Goal: Transaction & Acquisition: Subscribe to service/newsletter

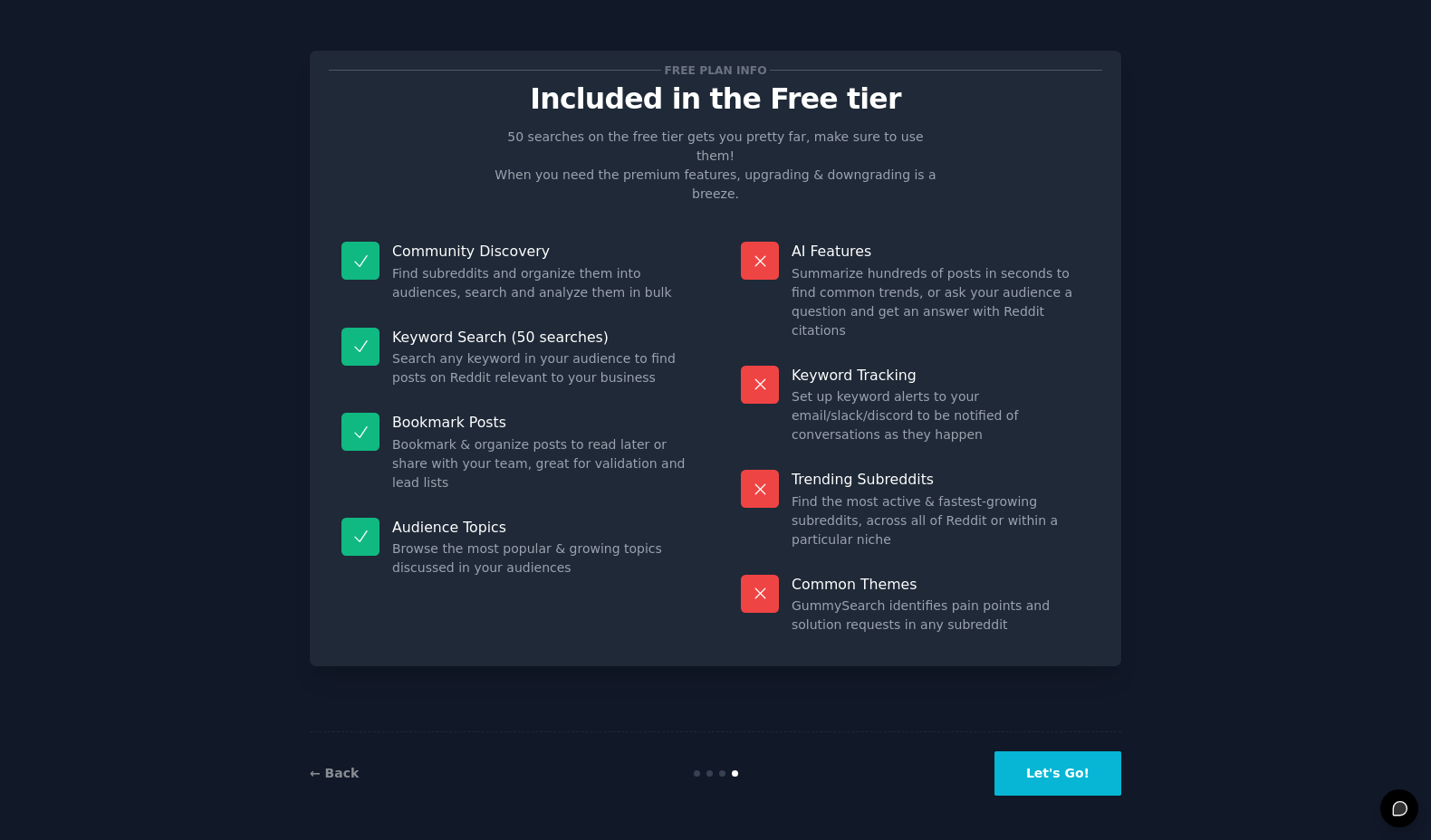
click at [1075, 765] on button "Let's Go!" at bounding box center [1057, 773] width 127 height 44
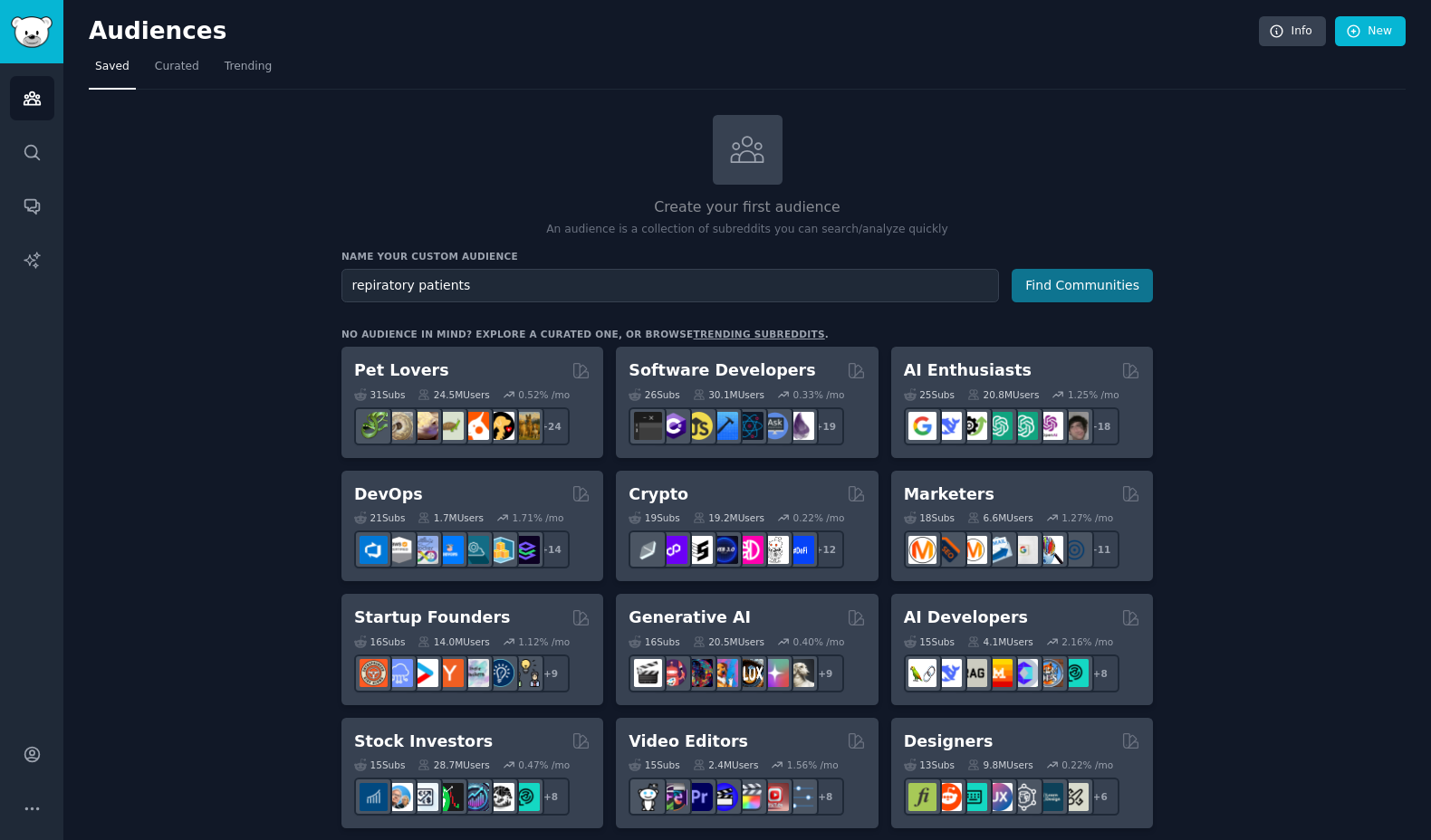
type input "repiratory patients"
click at [1060, 288] on button "Find Communities" at bounding box center [1083, 285] width 142 height 33
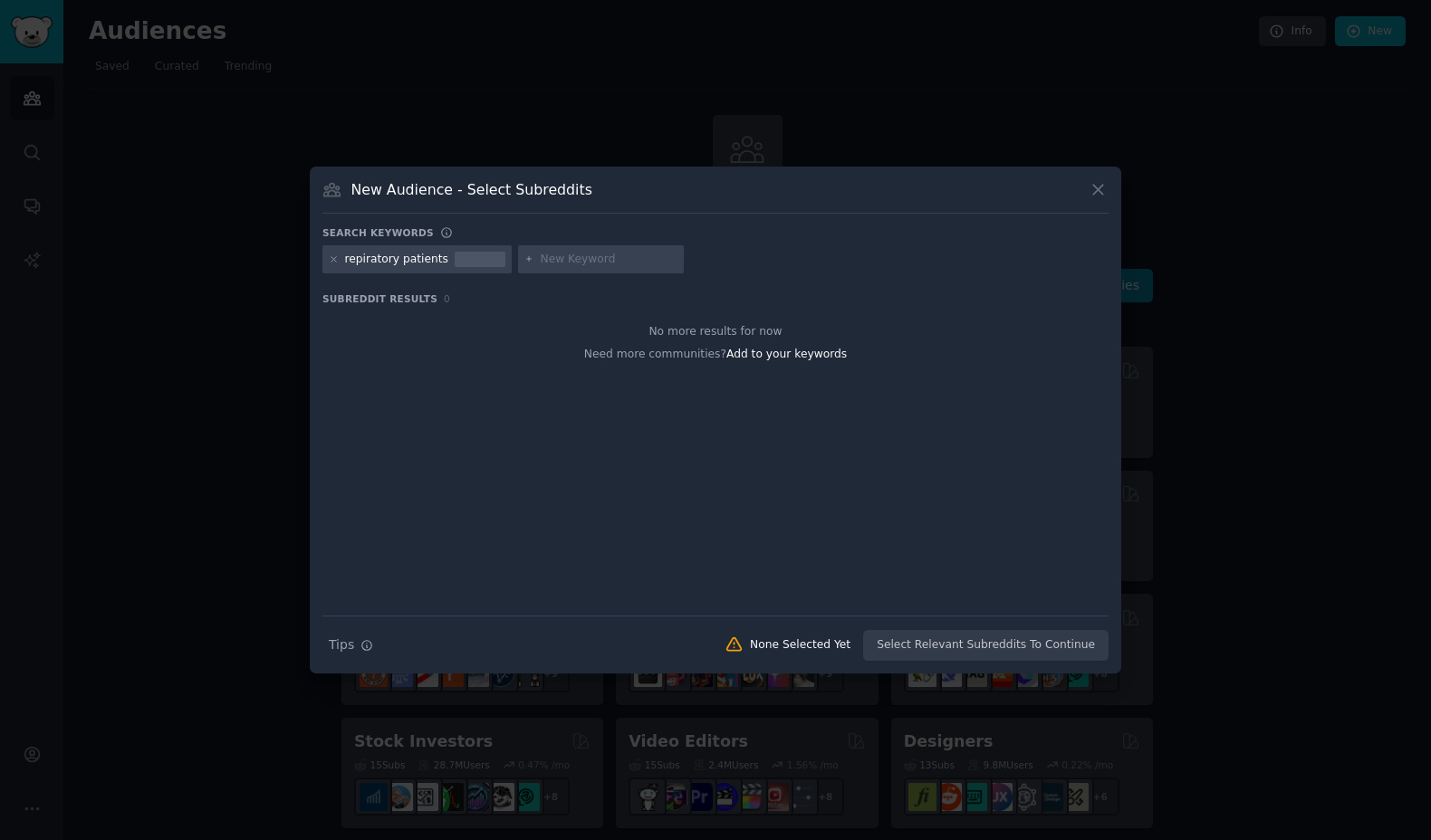
click at [563, 270] on div at bounding box center [600, 259] width 166 height 29
click at [561, 261] on input "text" at bounding box center [608, 260] width 138 height 17
type input "[MEDICAL_DATA]"
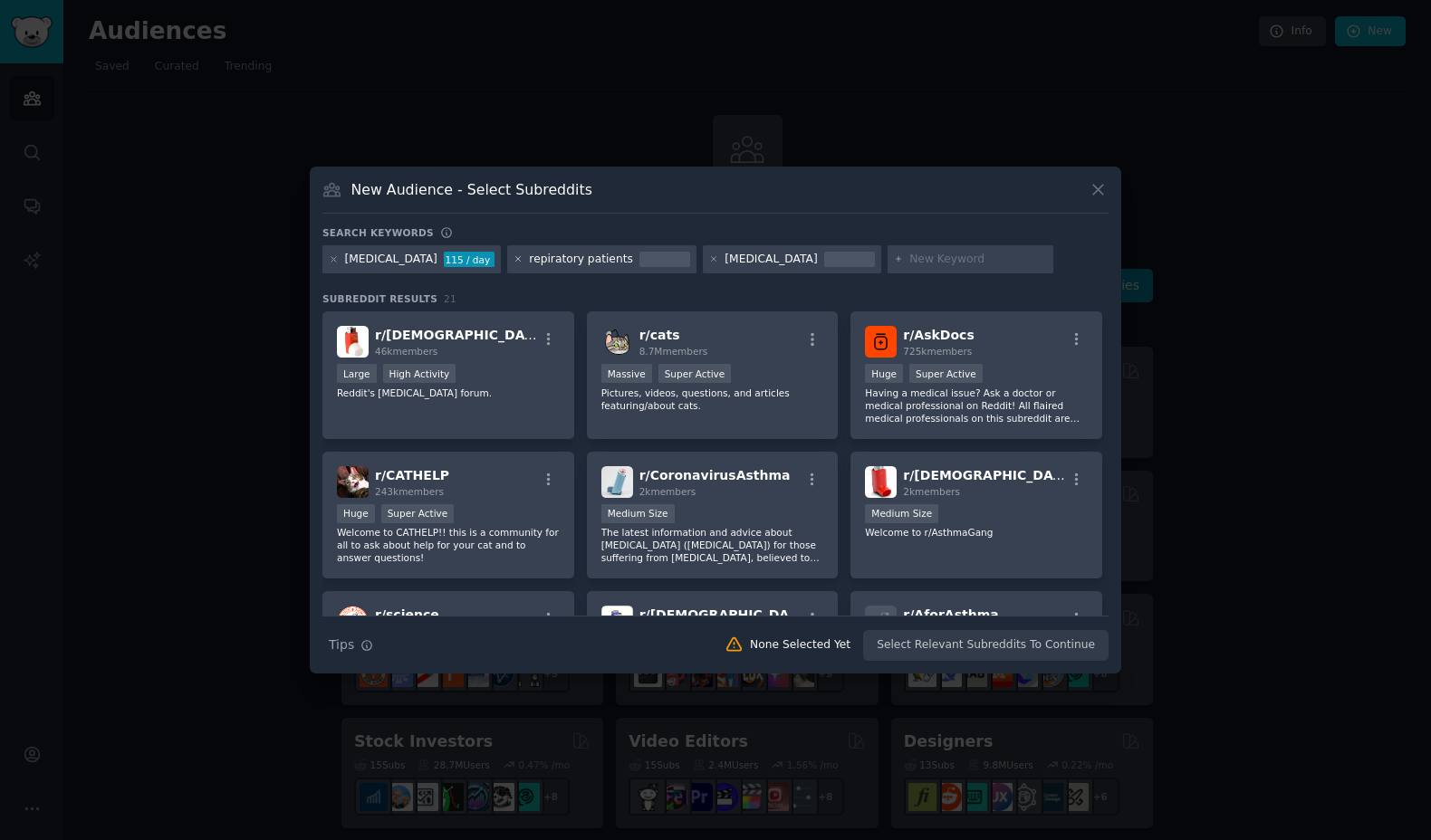
click at [514, 258] on icon at bounding box center [519, 260] width 10 height 10
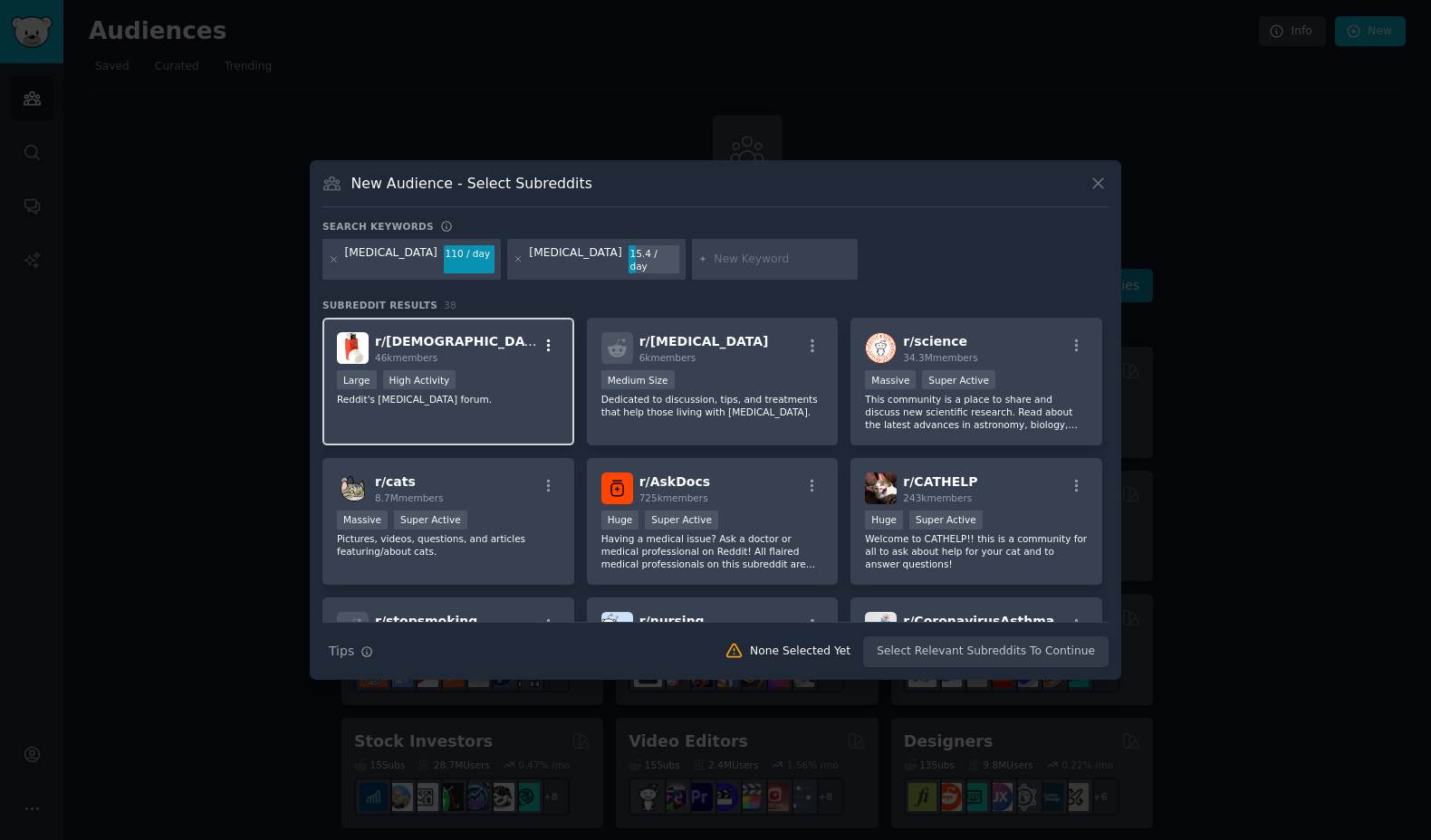
click at [551, 339] on icon "button" at bounding box center [548, 345] width 17 height 17
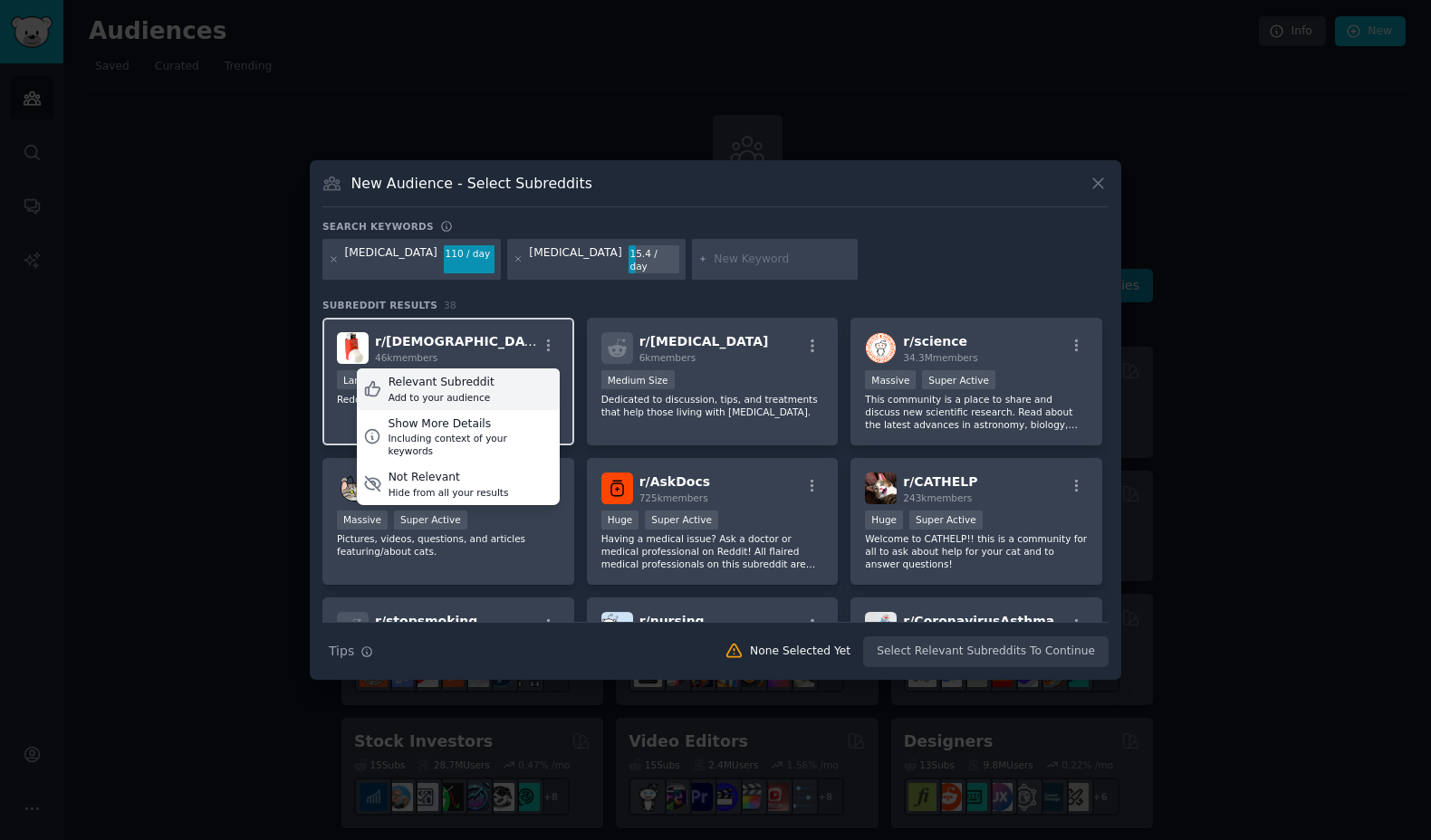
click at [515, 374] on div "Relevant Subreddit Add to your audience" at bounding box center [459, 389] width 203 height 41
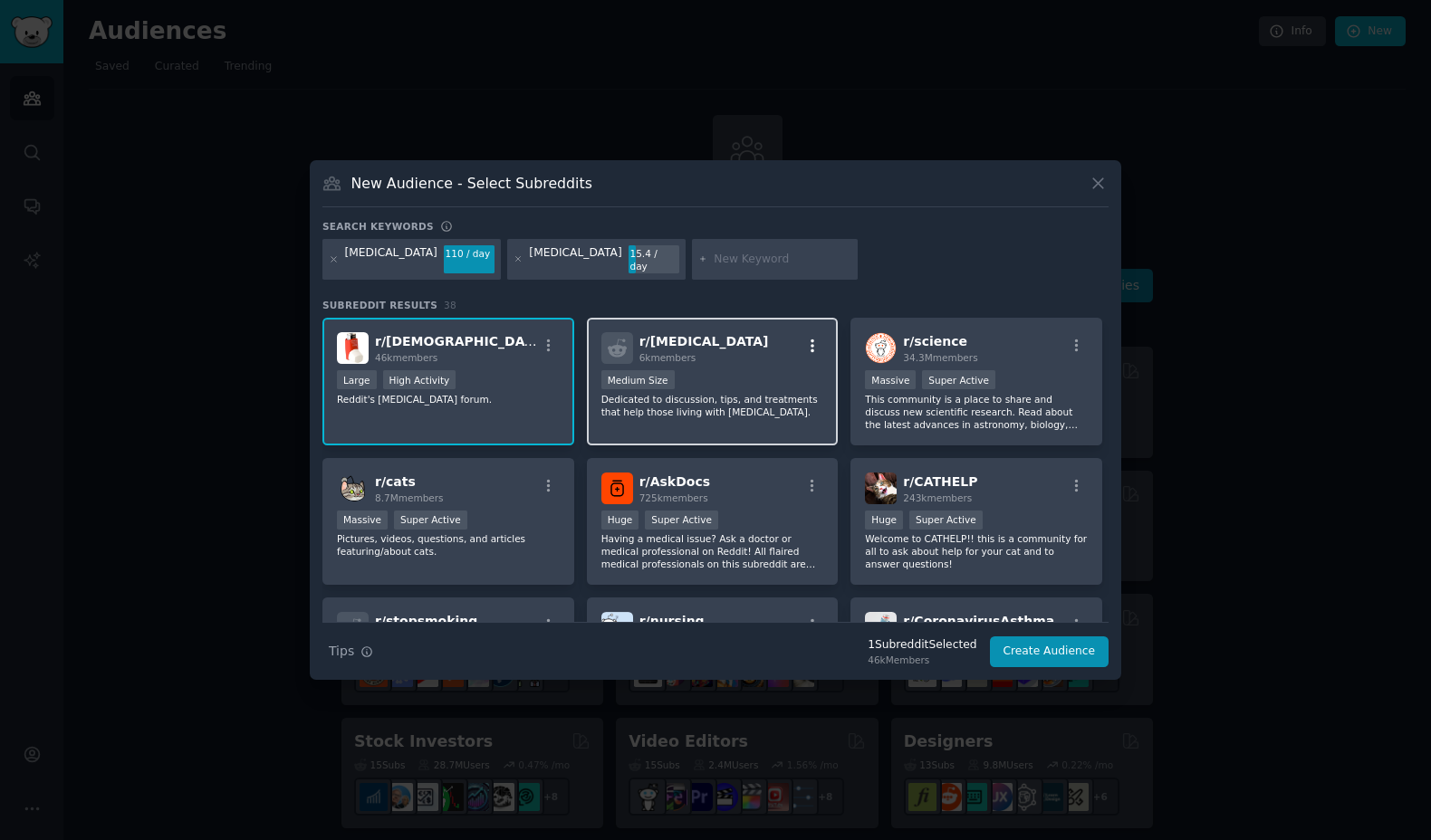
click at [809, 337] on icon "button" at bounding box center [812, 345] width 17 height 17
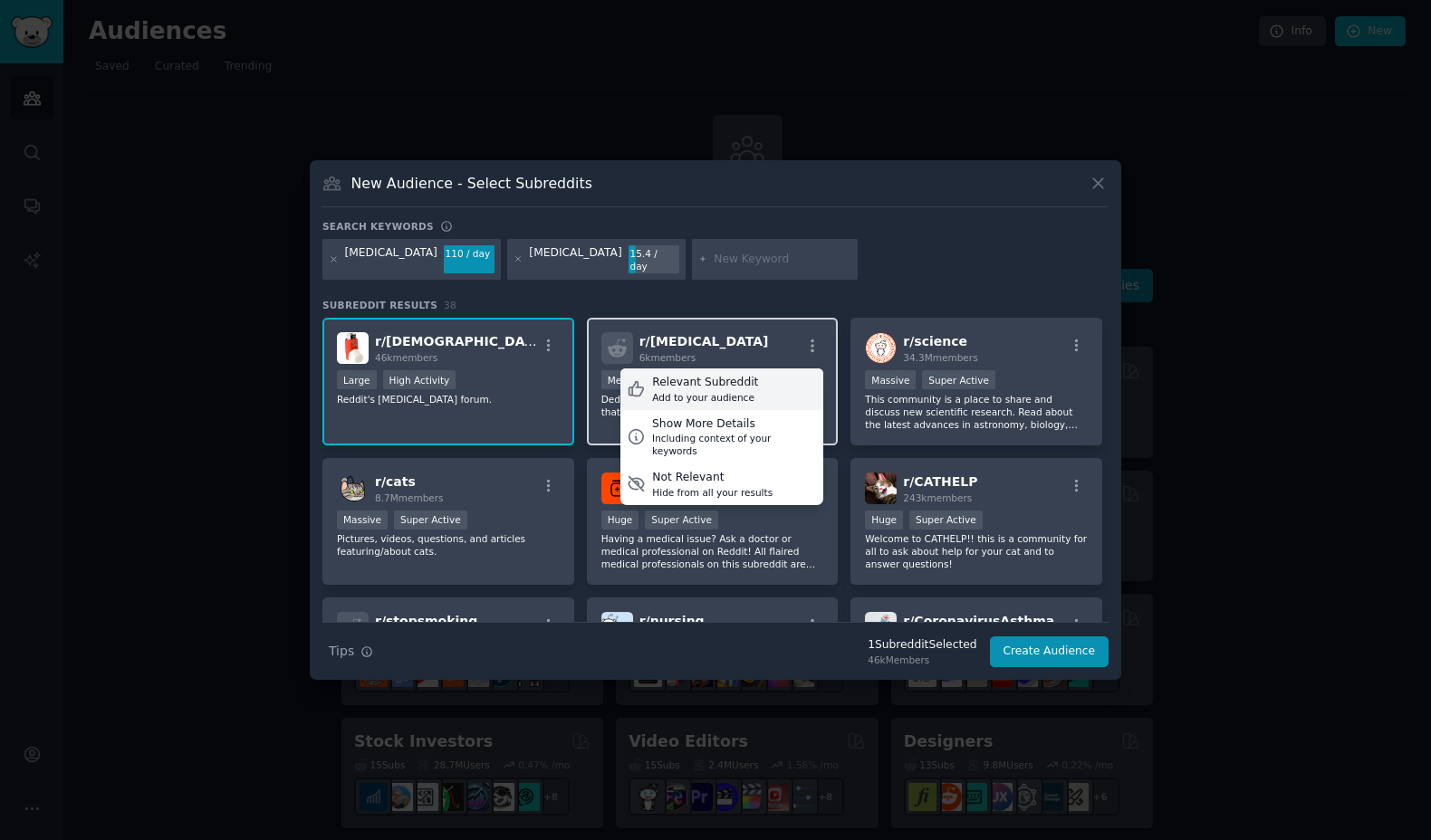
click at [769, 392] on div "Relevant Subreddit Add to your audience" at bounding box center [721, 389] width 203 height 41
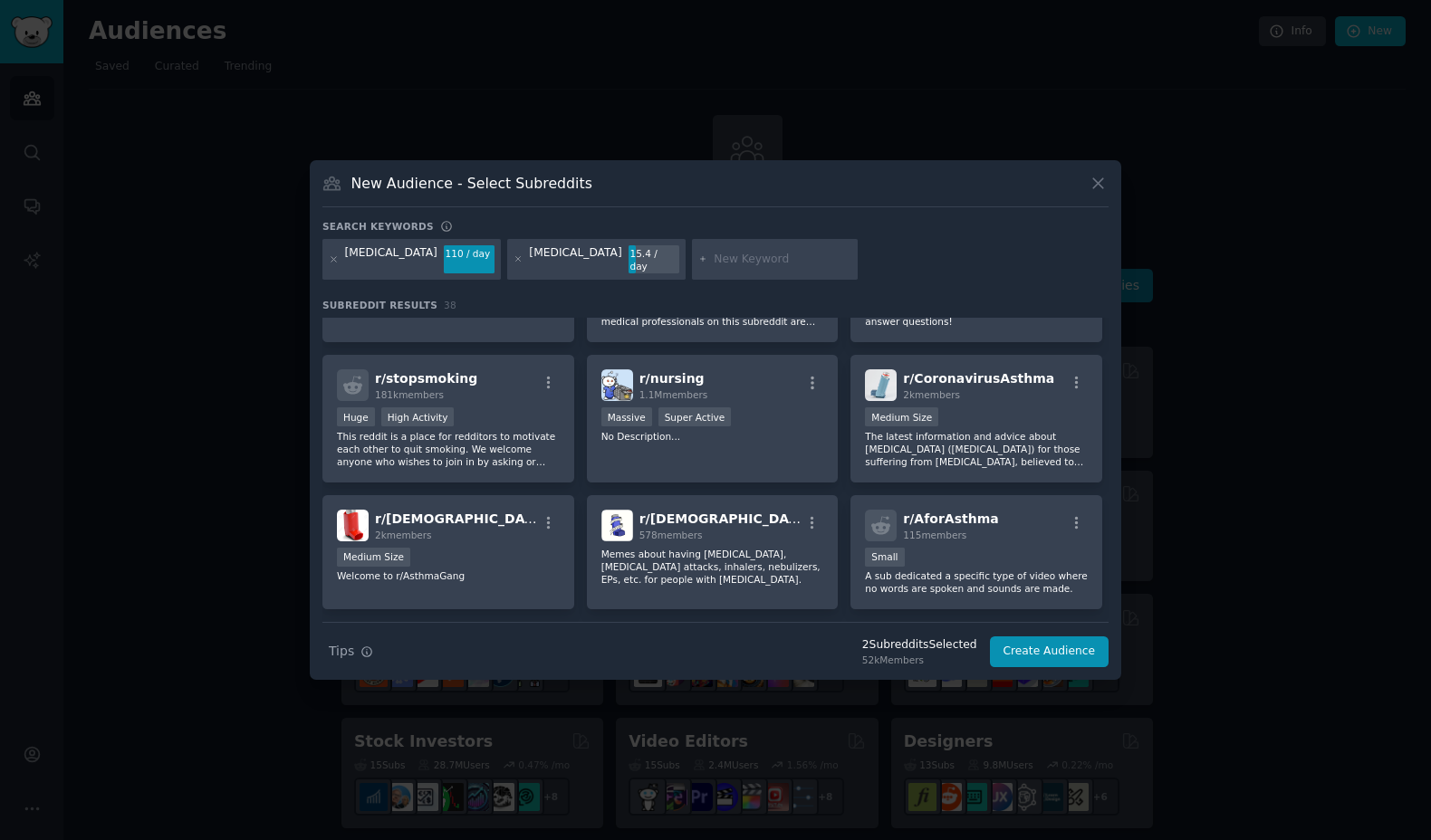
scroll to position [244, 0]
click at [547, 515] on icon "button" at bounding box center [549, 520] width 4 height 13
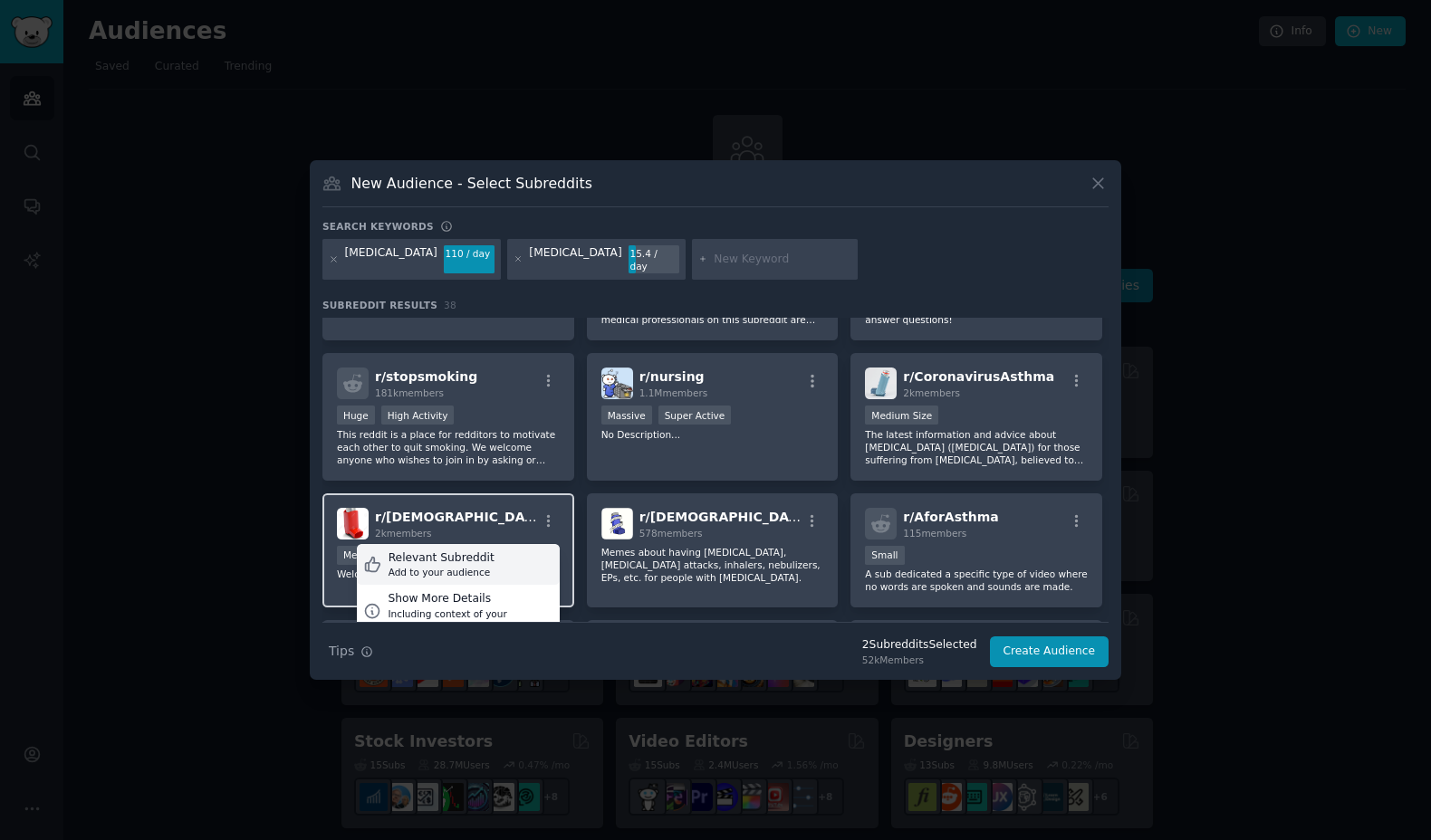
click at [527, 548] on div "Relevant Subreddit Add to your audience" at bounding box center [459, 565] width 203 height 41
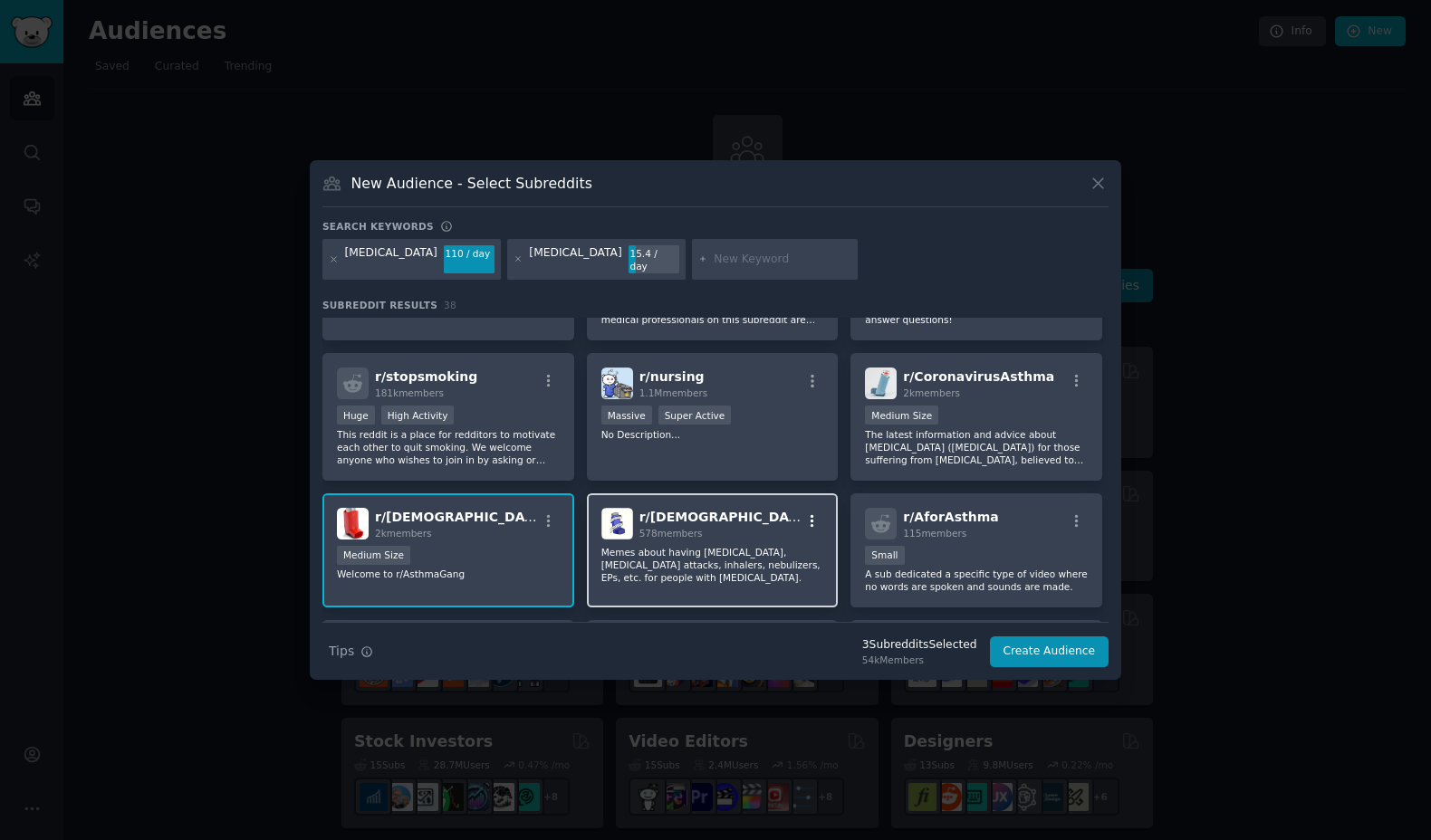
click at [812, 513] on icon "button" at bounding box center [812, 521] width 17 height 17
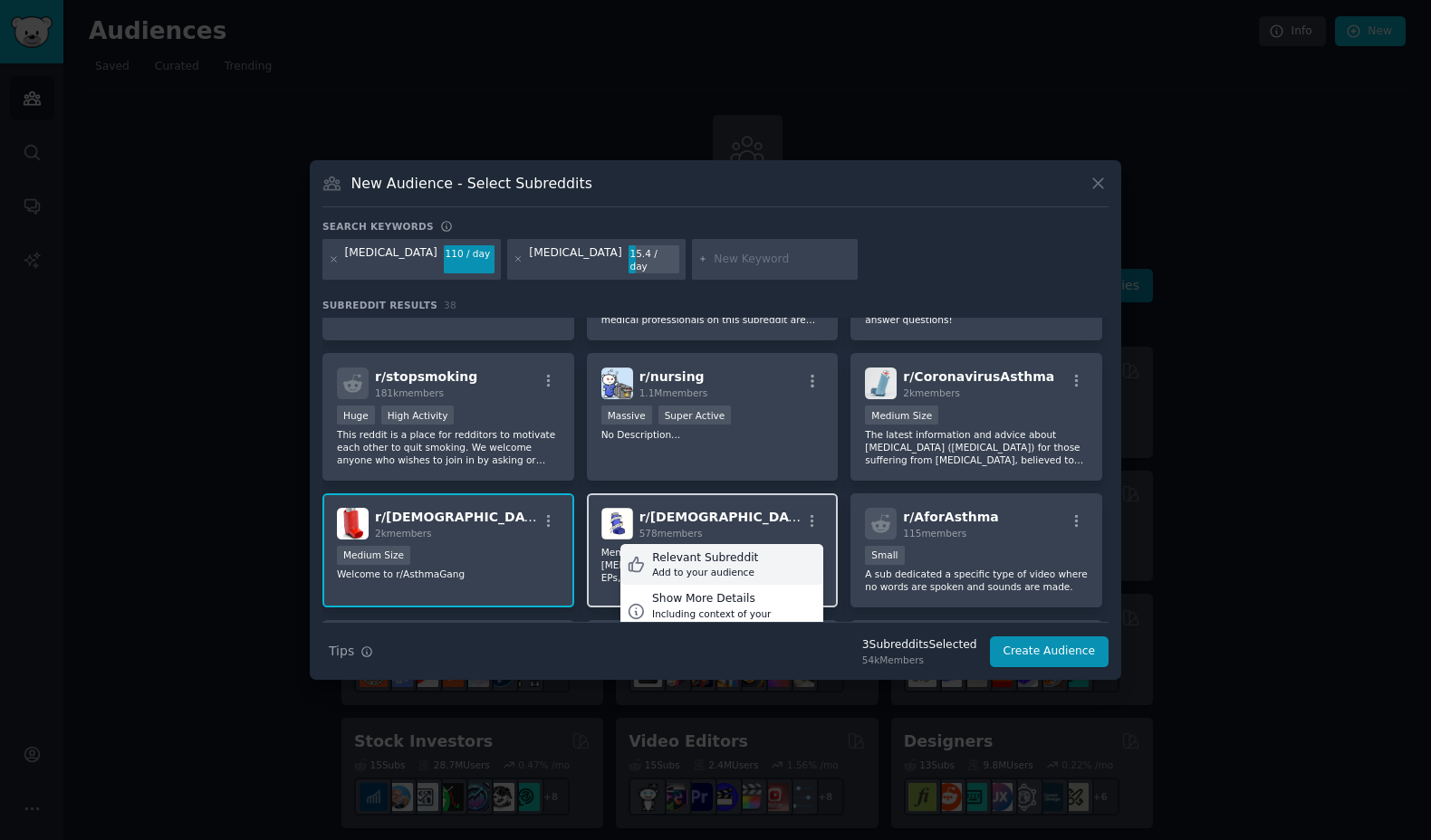
click at [769, 565] on div "Relevant Subreddit Add to your audience" at bounding box center [721, 565] width 203 height 41
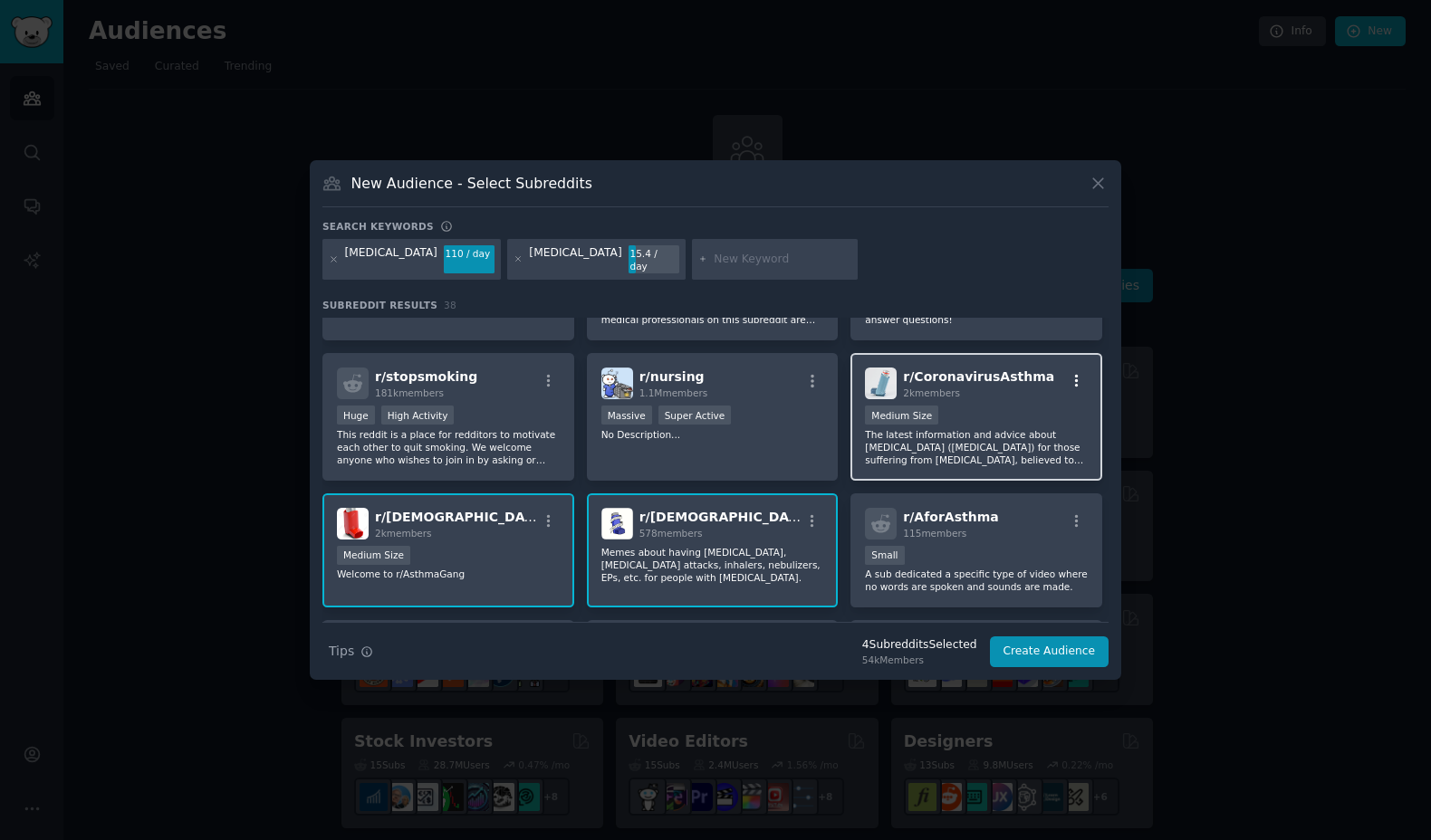
click at [1069, 373] on icon "button" at bounding box center [1077, 381] width 17 height 17
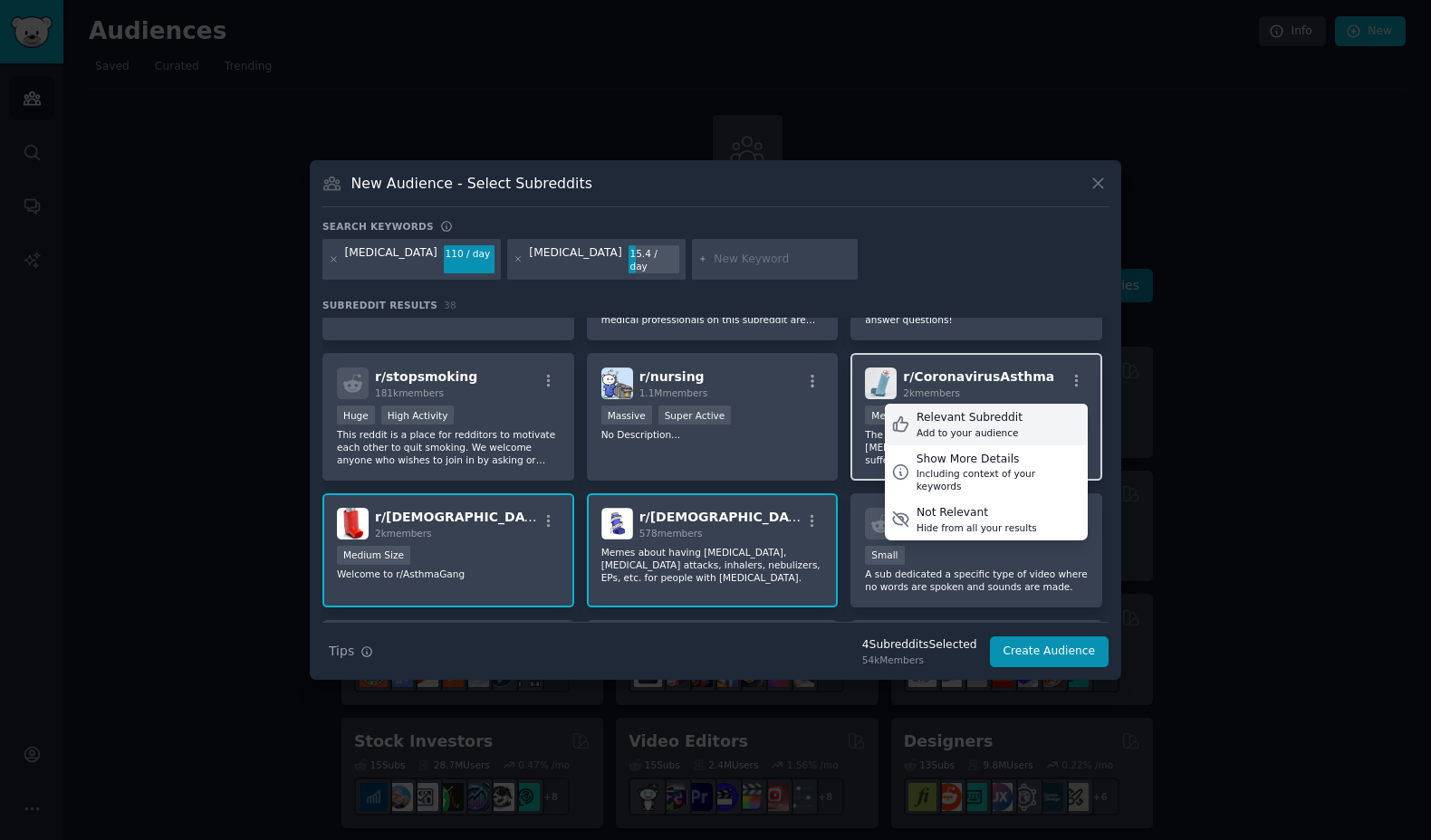
click at [1024, 409] on div "Relevant Subreddit Add to your audience" at bounding box center [986, 424] width 203 height 41
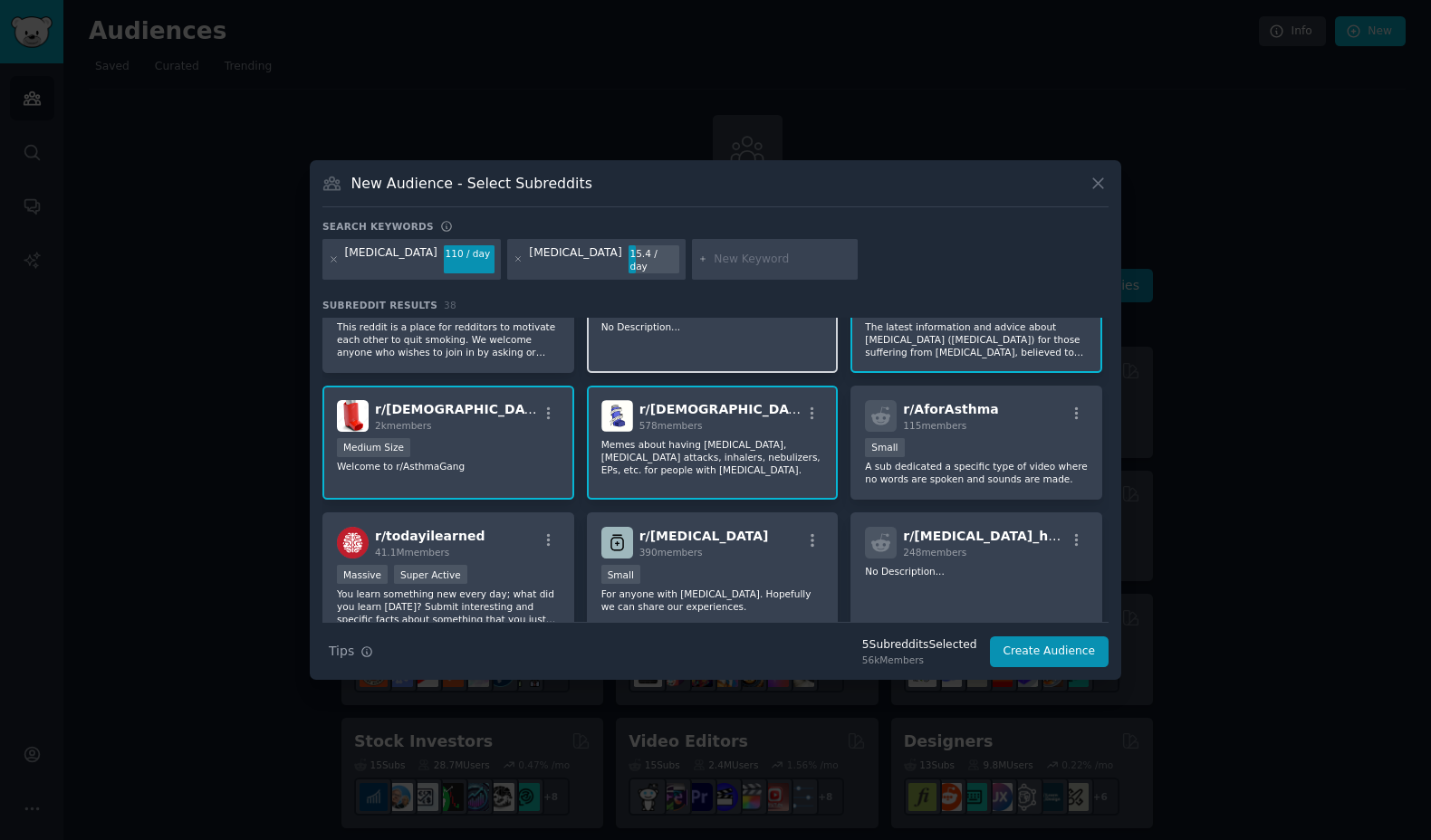
scroll to position [399, 0]
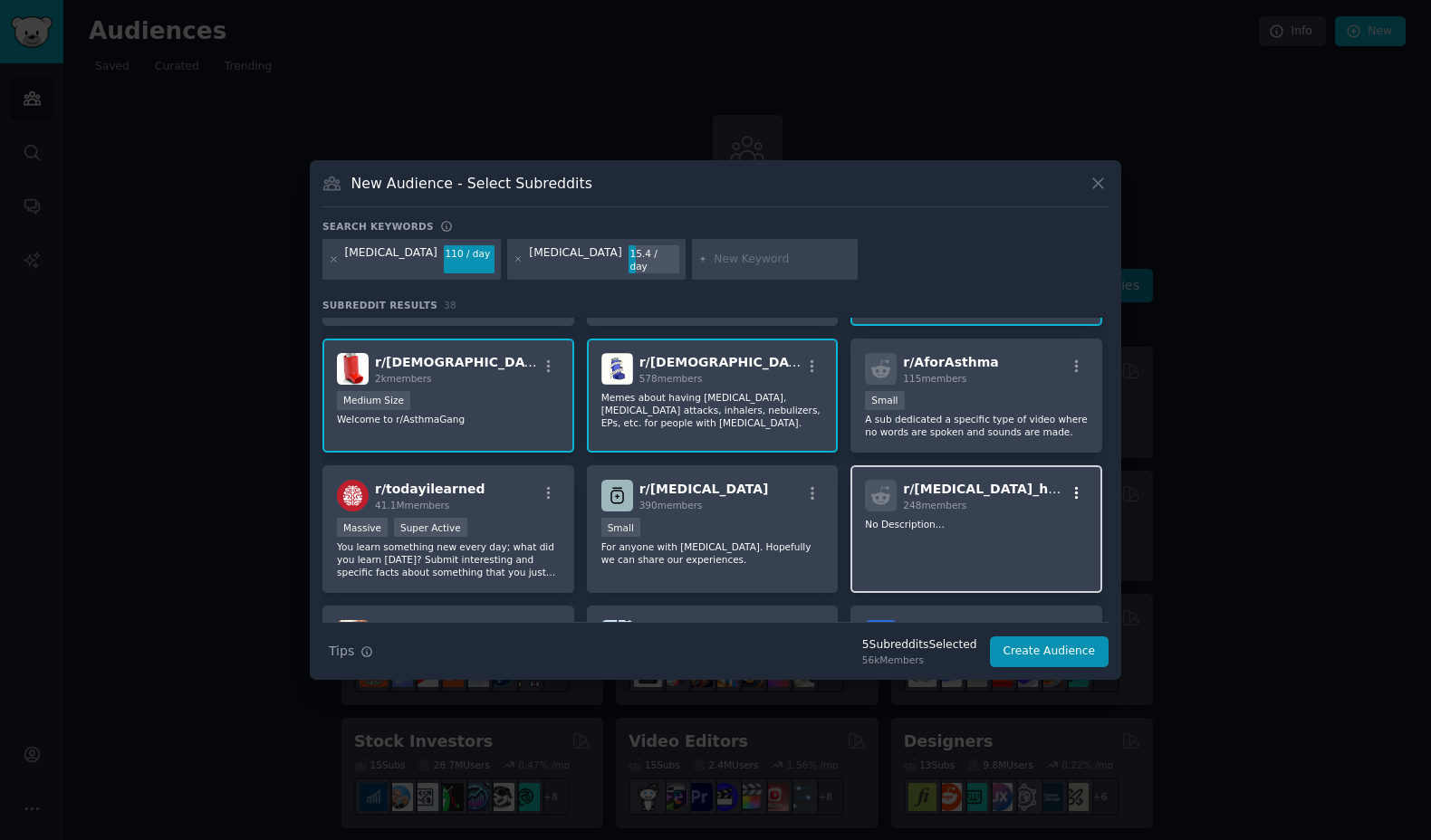
click at [1074, 485] on icon "button" at bounding box center [1077, 493] width 17 height 17
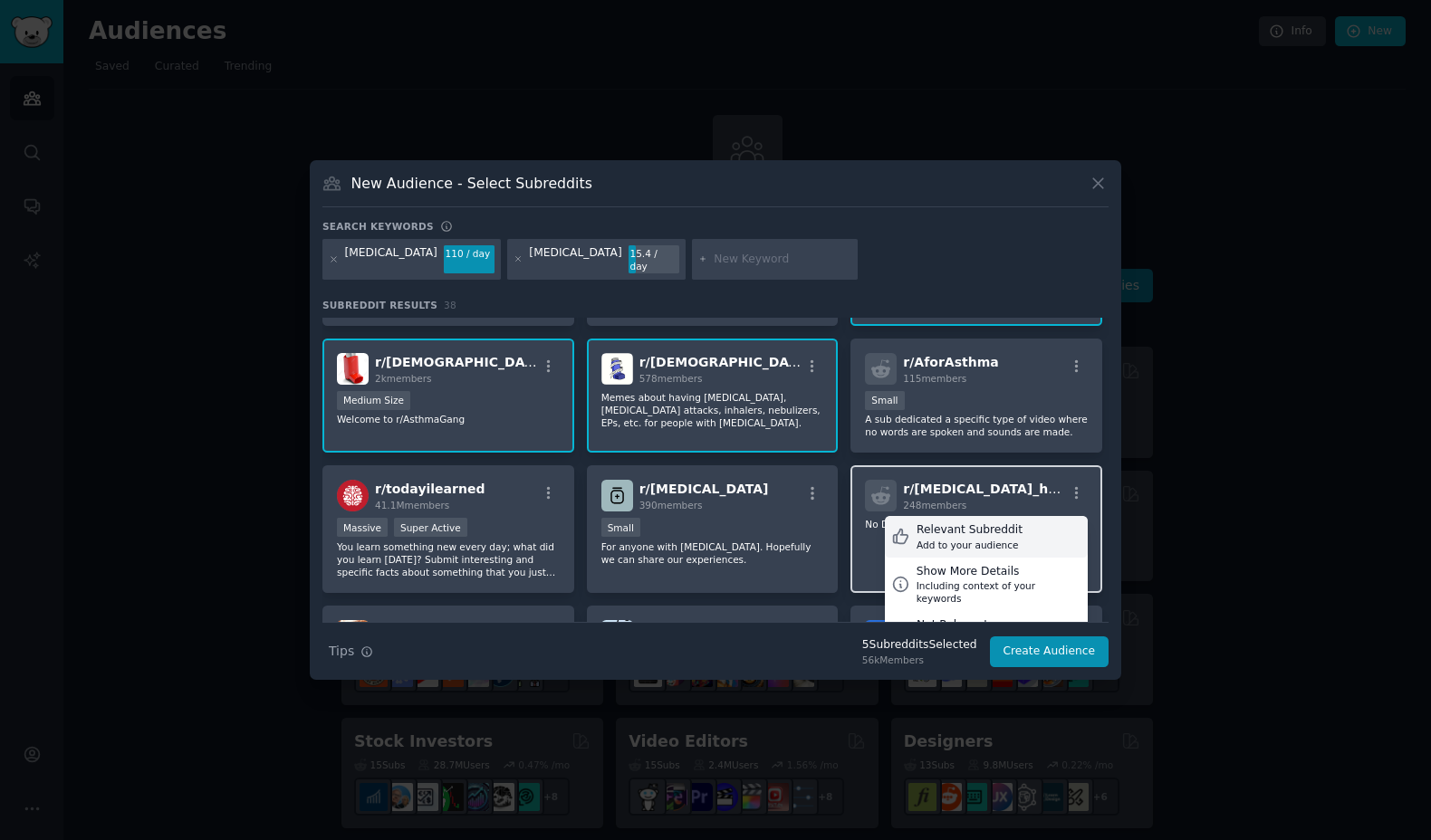
click at [1000, 522] on div "Relevant Subreddit" at bounding box center [969, 530] width 106 height 17
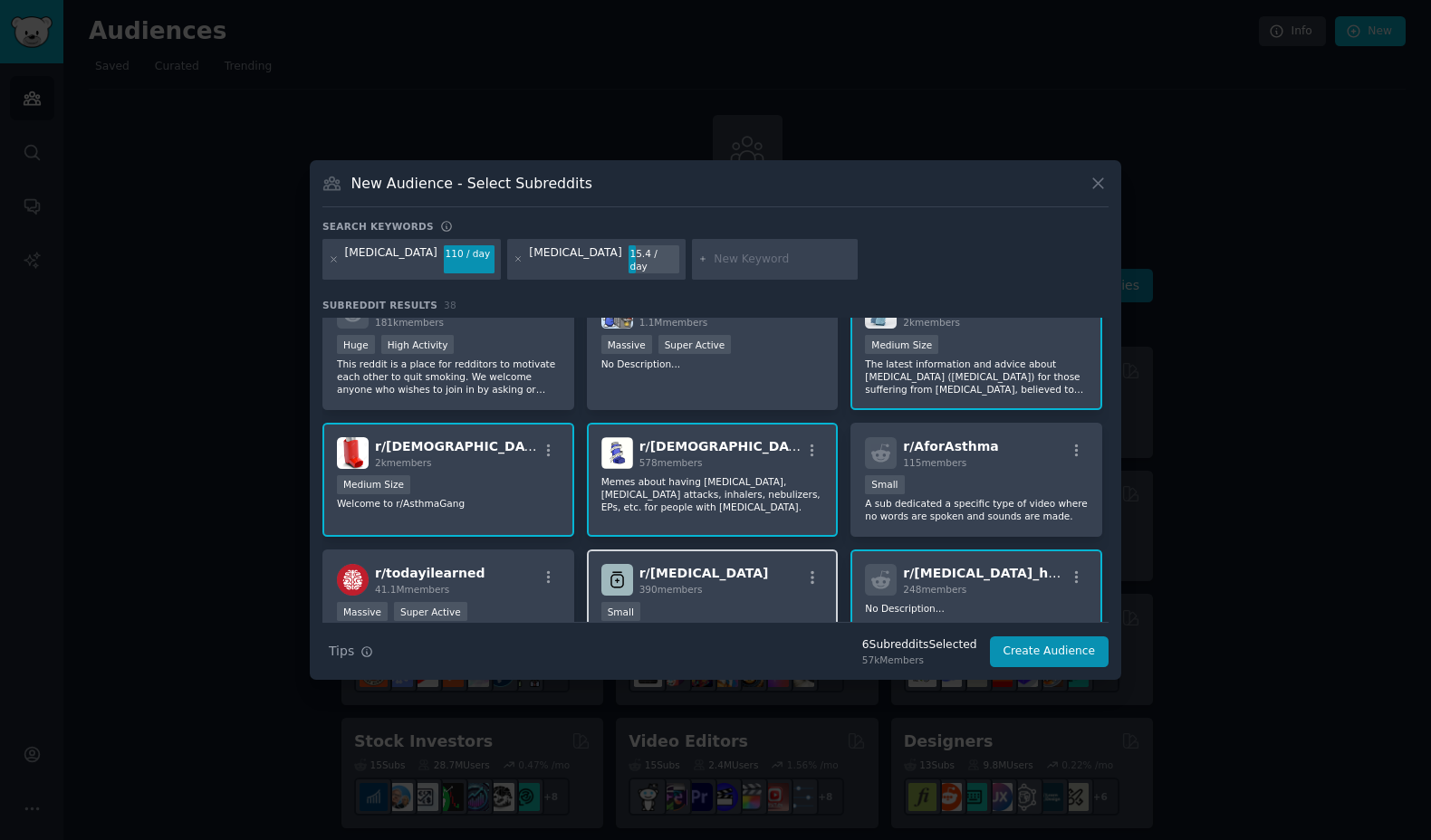
scroll to position [244, 0]
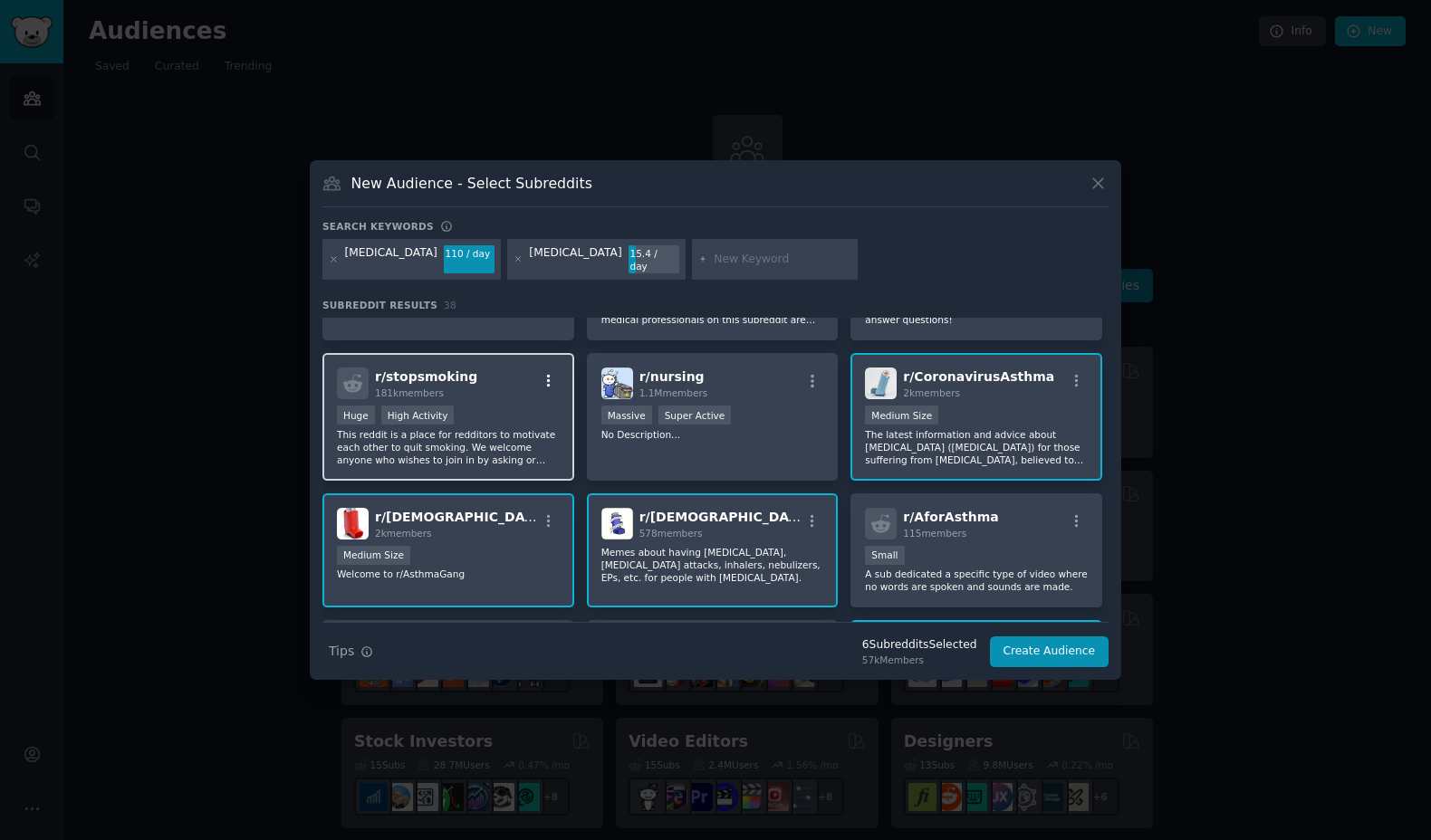
click at [548, 373] on icon "button" at bounding box center [548, 381] width 17 height 17
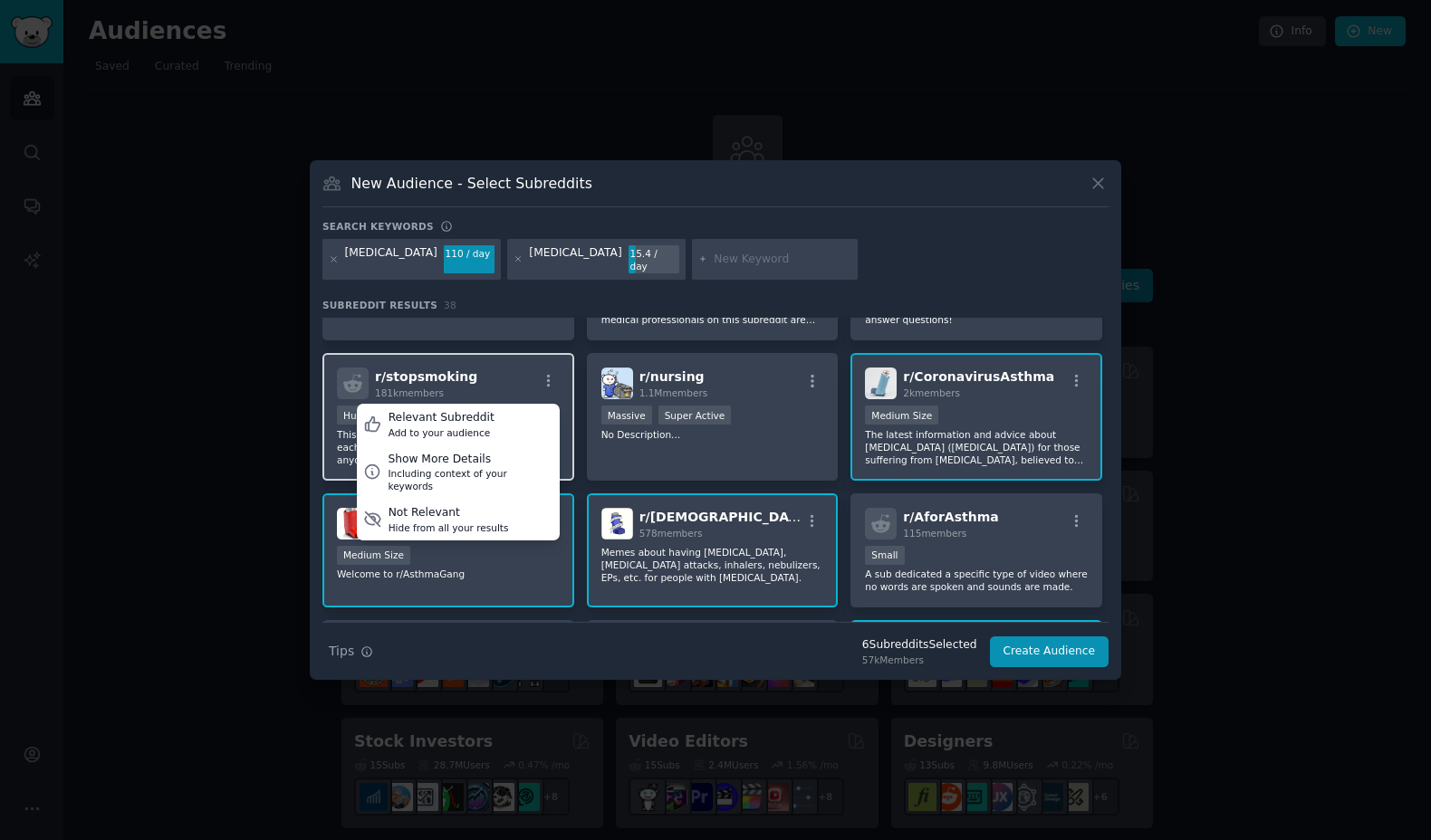
click at [502, 368] on div "r/ stopsmoking 181k members Relevant Subreddit Add to your audience Show More D…" at bounding box center [448, 384] width 222 height 31
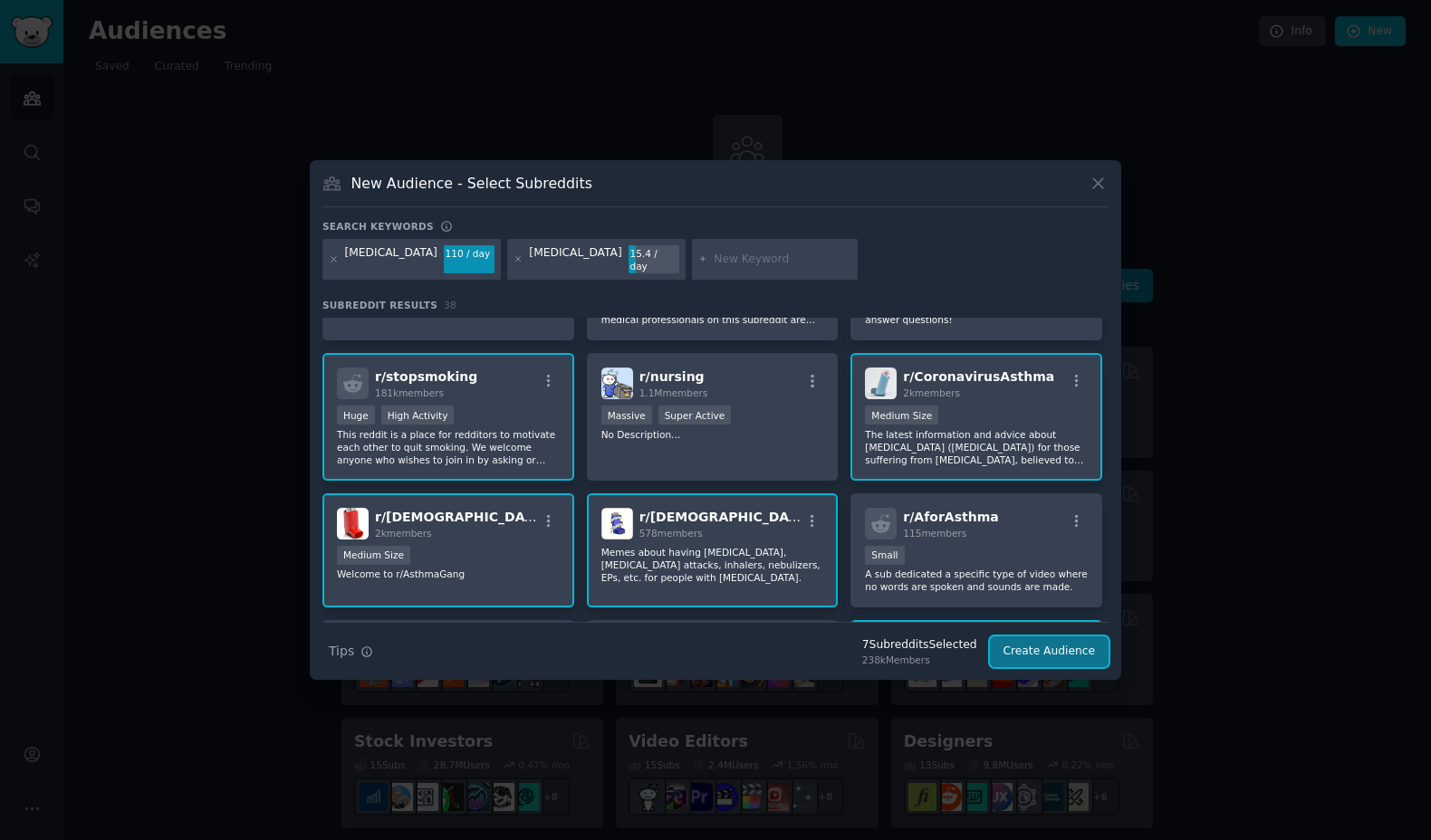
click at [1048, 647] on button "Create Audience" at bounding box center [1049, 651] width 119 height 30
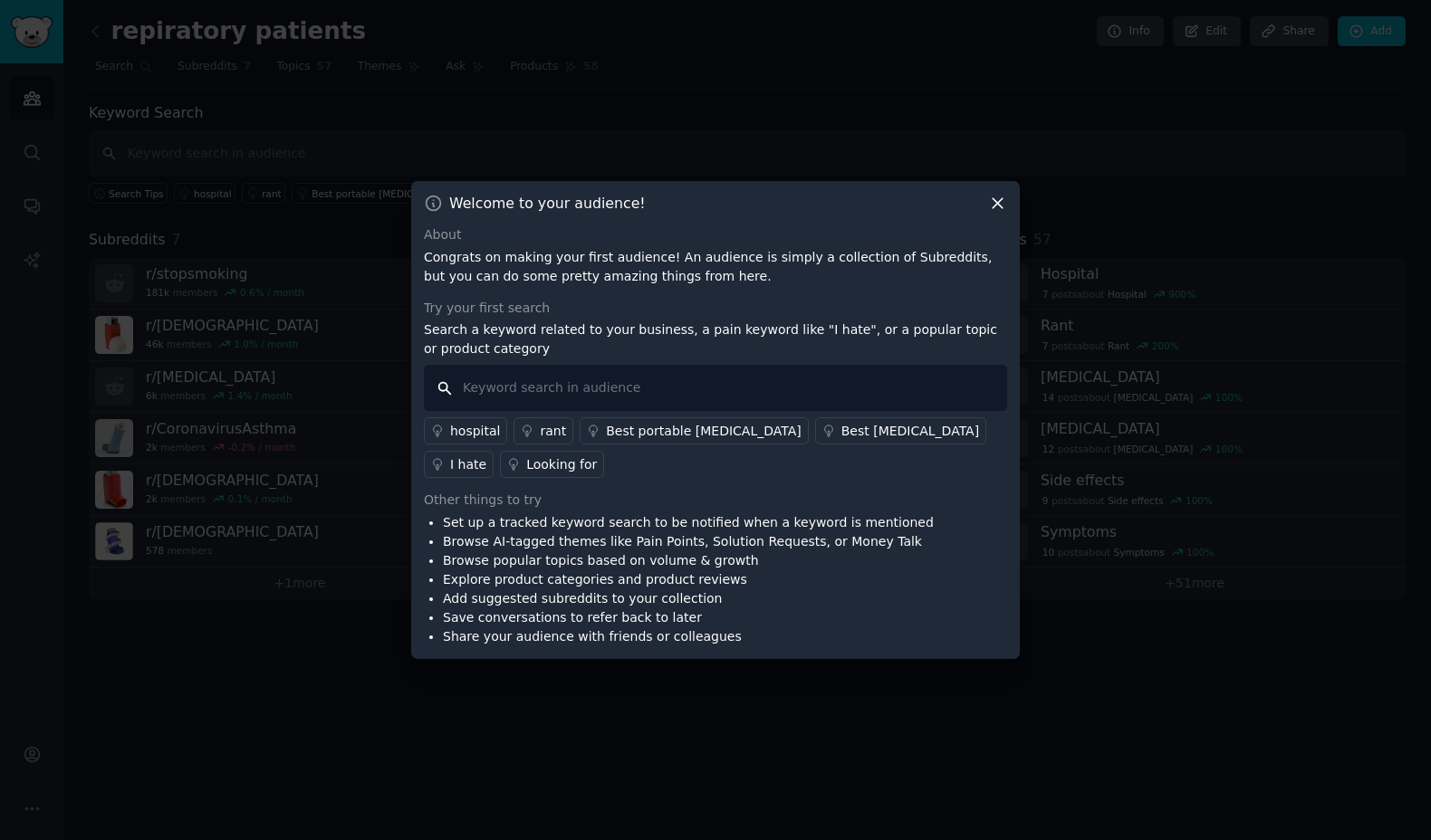
click at [683, 377] on input "text" at bounding box center [716, 388] width 584 height 46
type input "i hate"
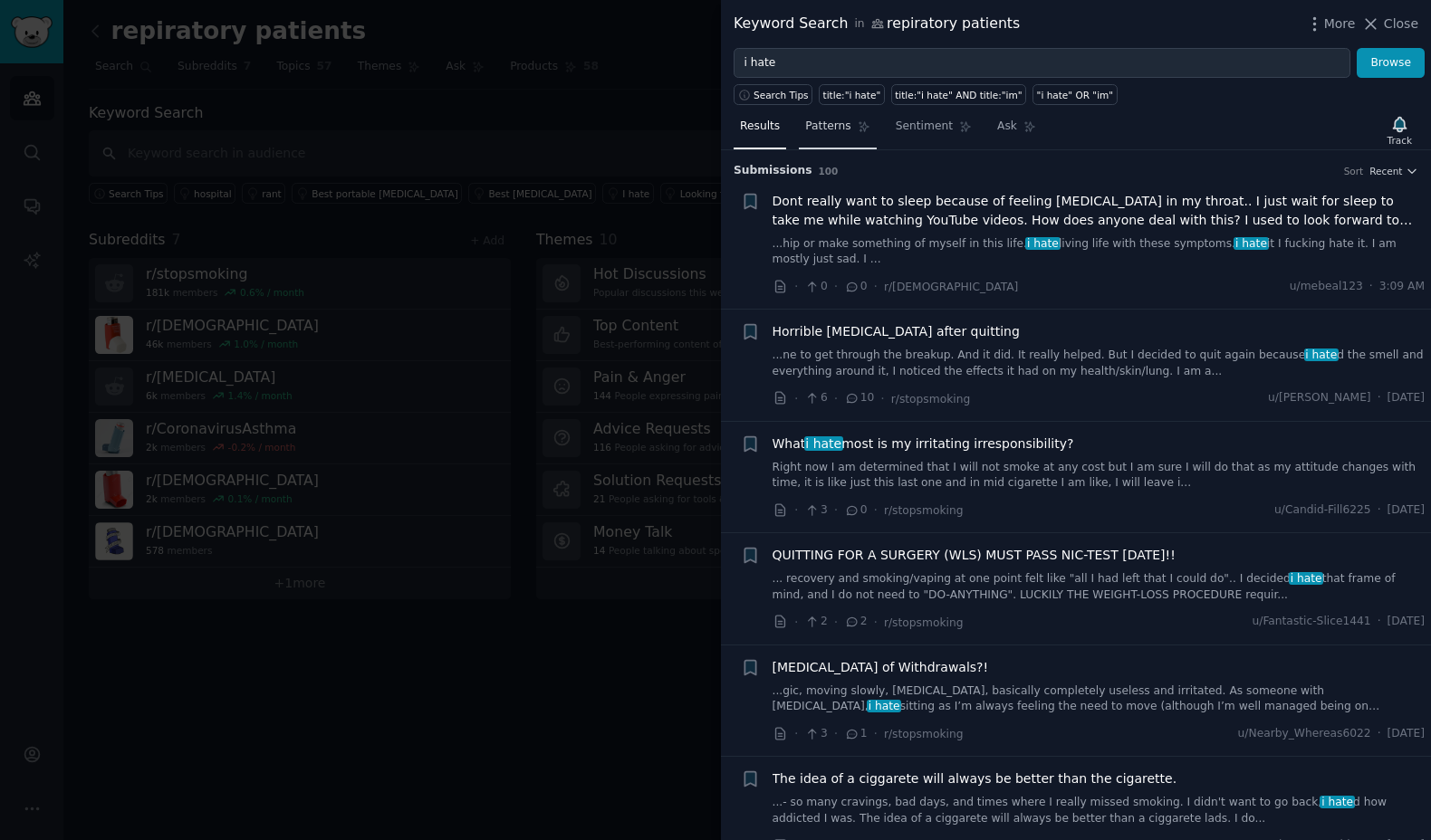
click at [816, 135] on link "Patterns" at bounding box center [837, 131] width 77 height 37
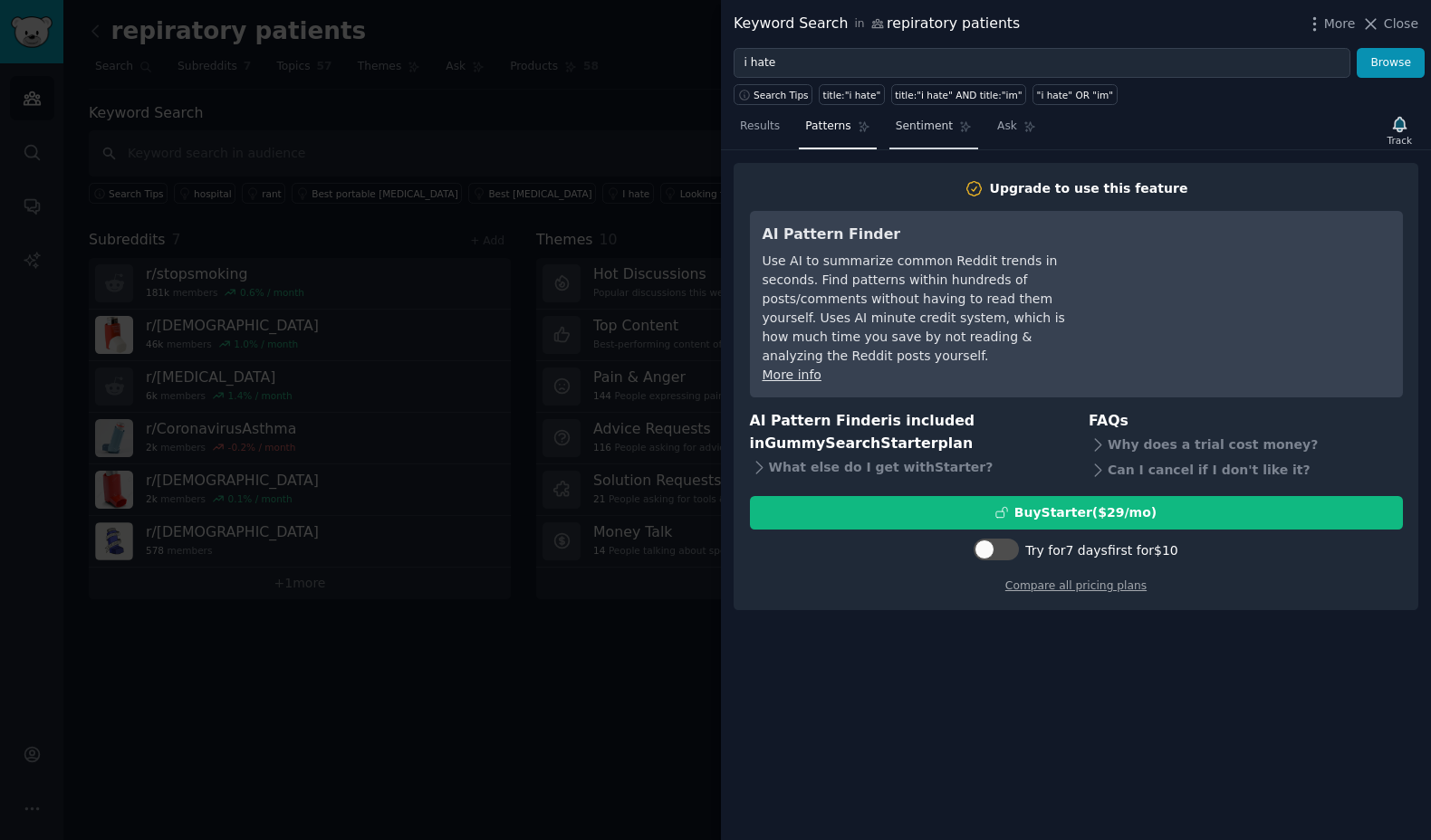
click at [919, 121] on span "Sentiment" at bounding box center [924, 127] width 57 height 17
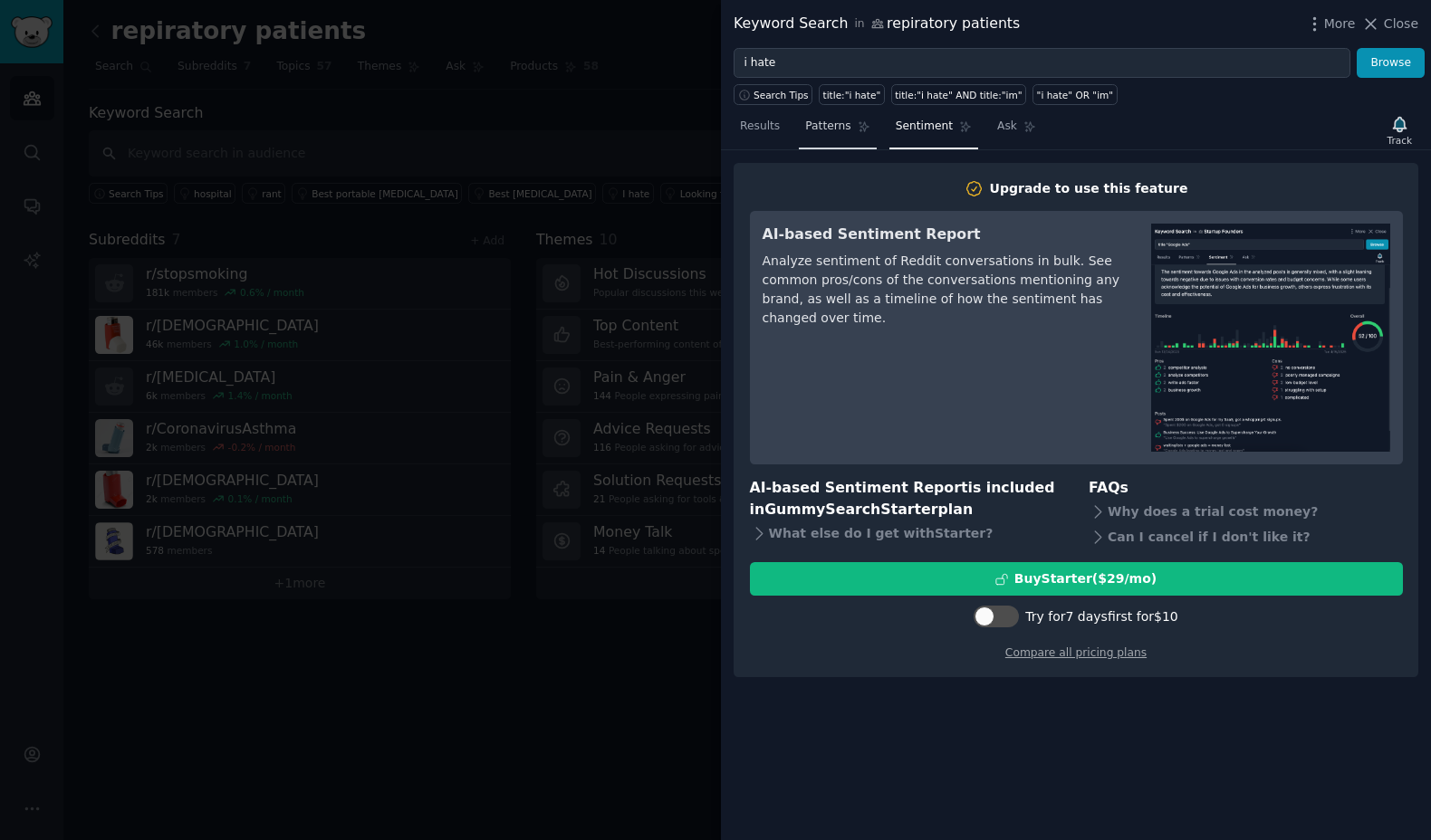
click at [857, 128] on icon at bounding box center [863, 126] width 13 height 13
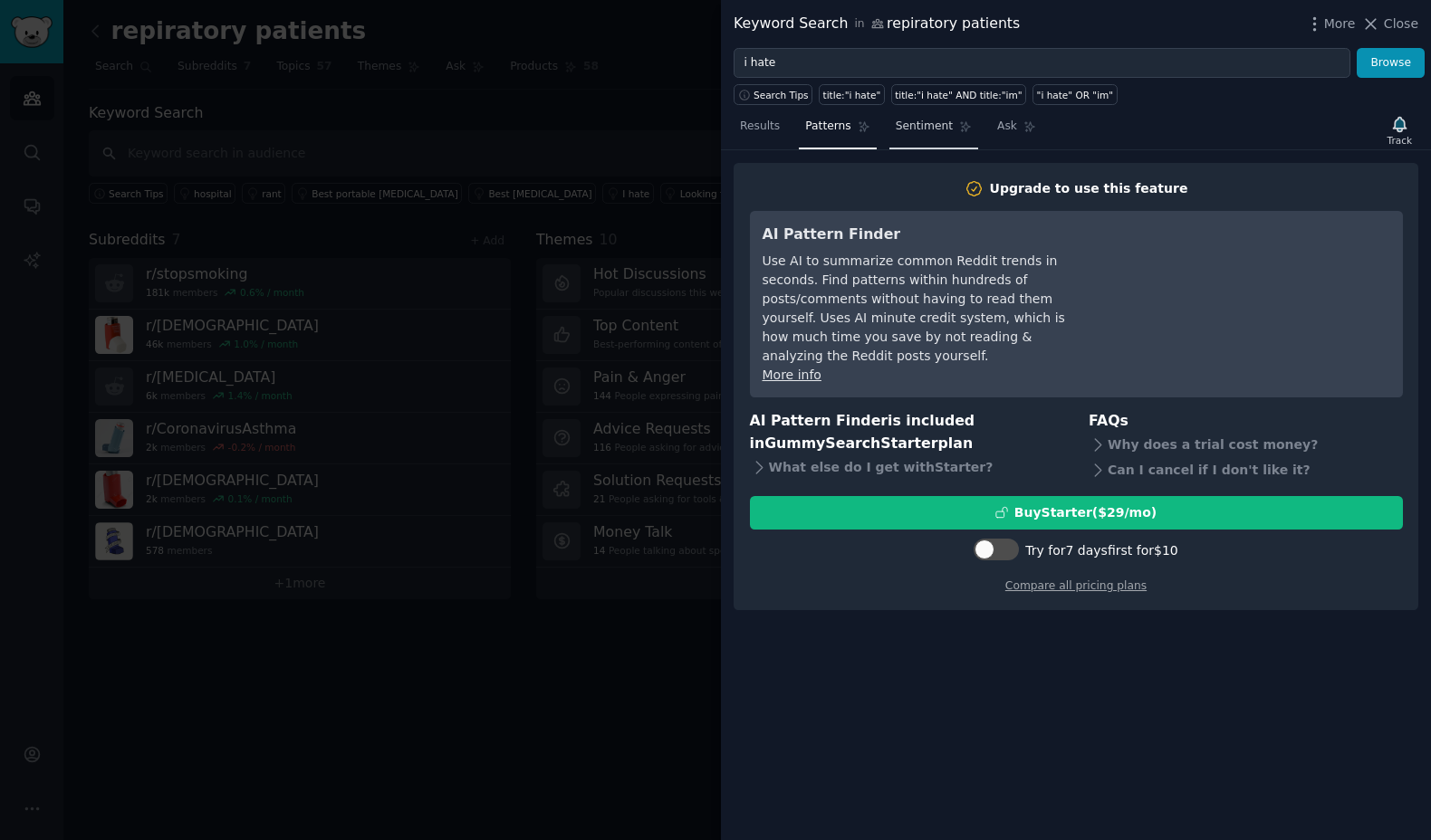
click at [909, 134] on span "Sentiment" at bounding box center [924, 127] width 57 height 17
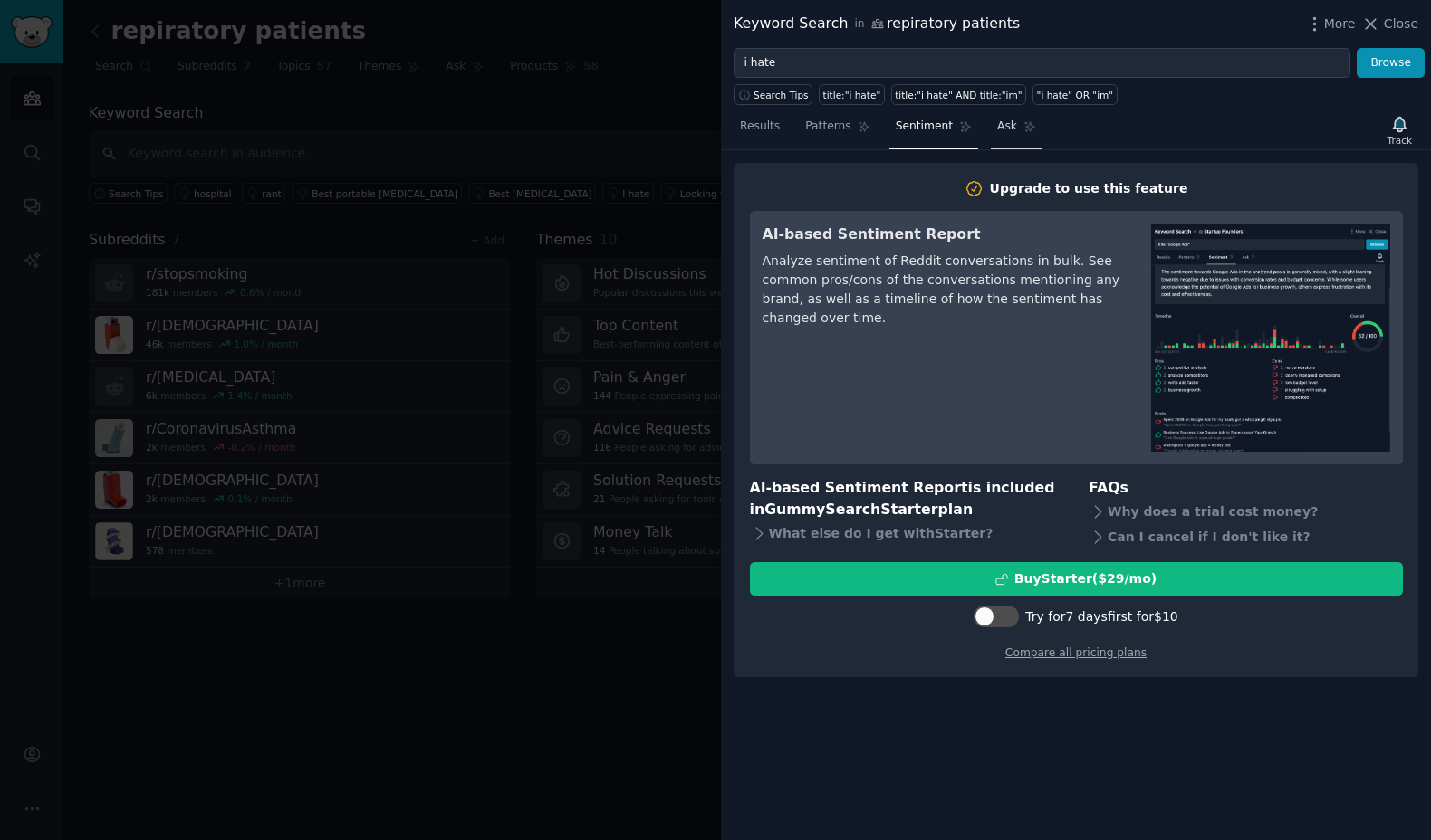
click at [1001, 130] on span "Ask" at bounding box center [1007, 127] width 20 height 17
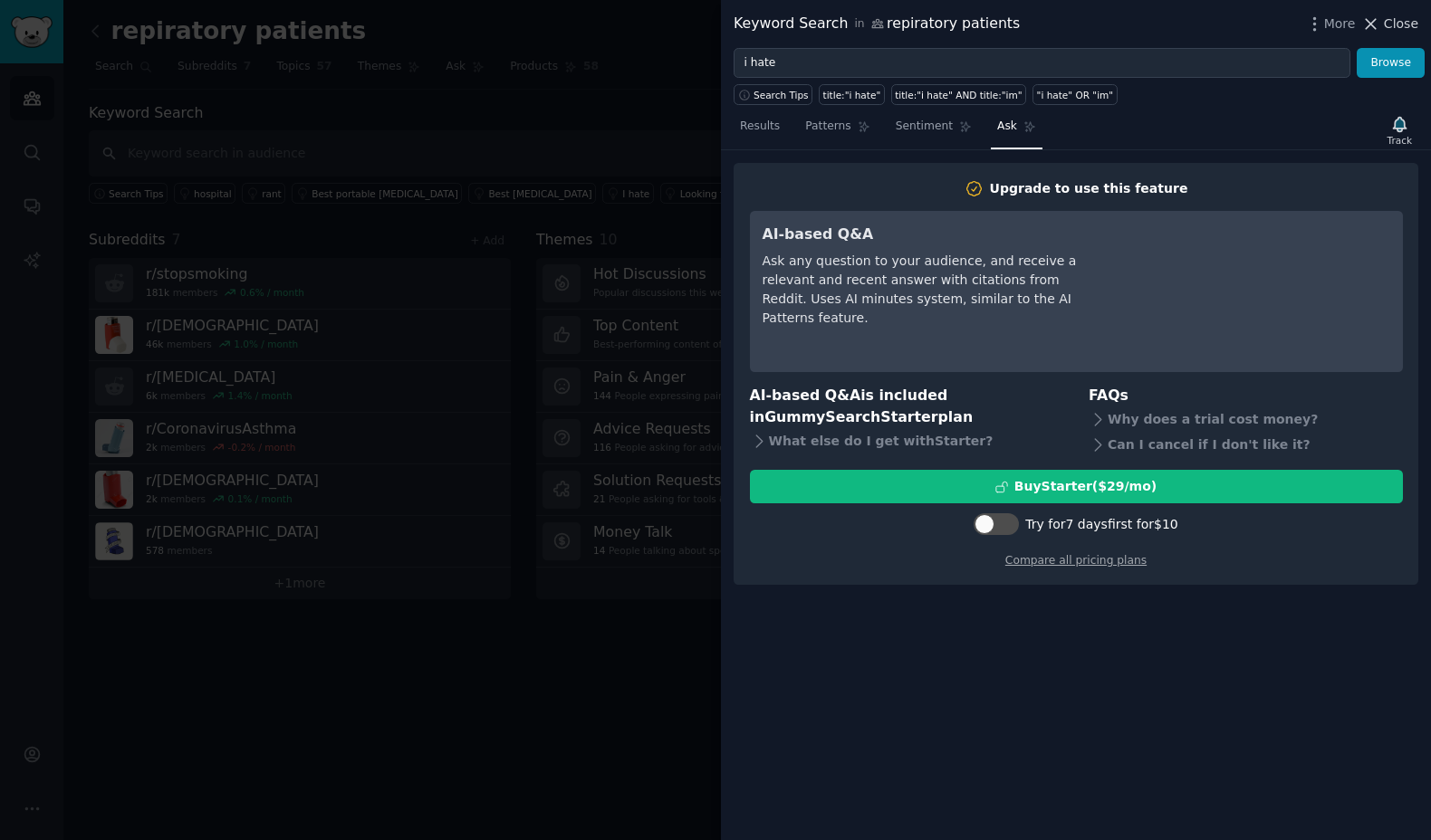
click at [1409, 19] on span "Close" at bounding box center [1400, 24] width 34 height 19
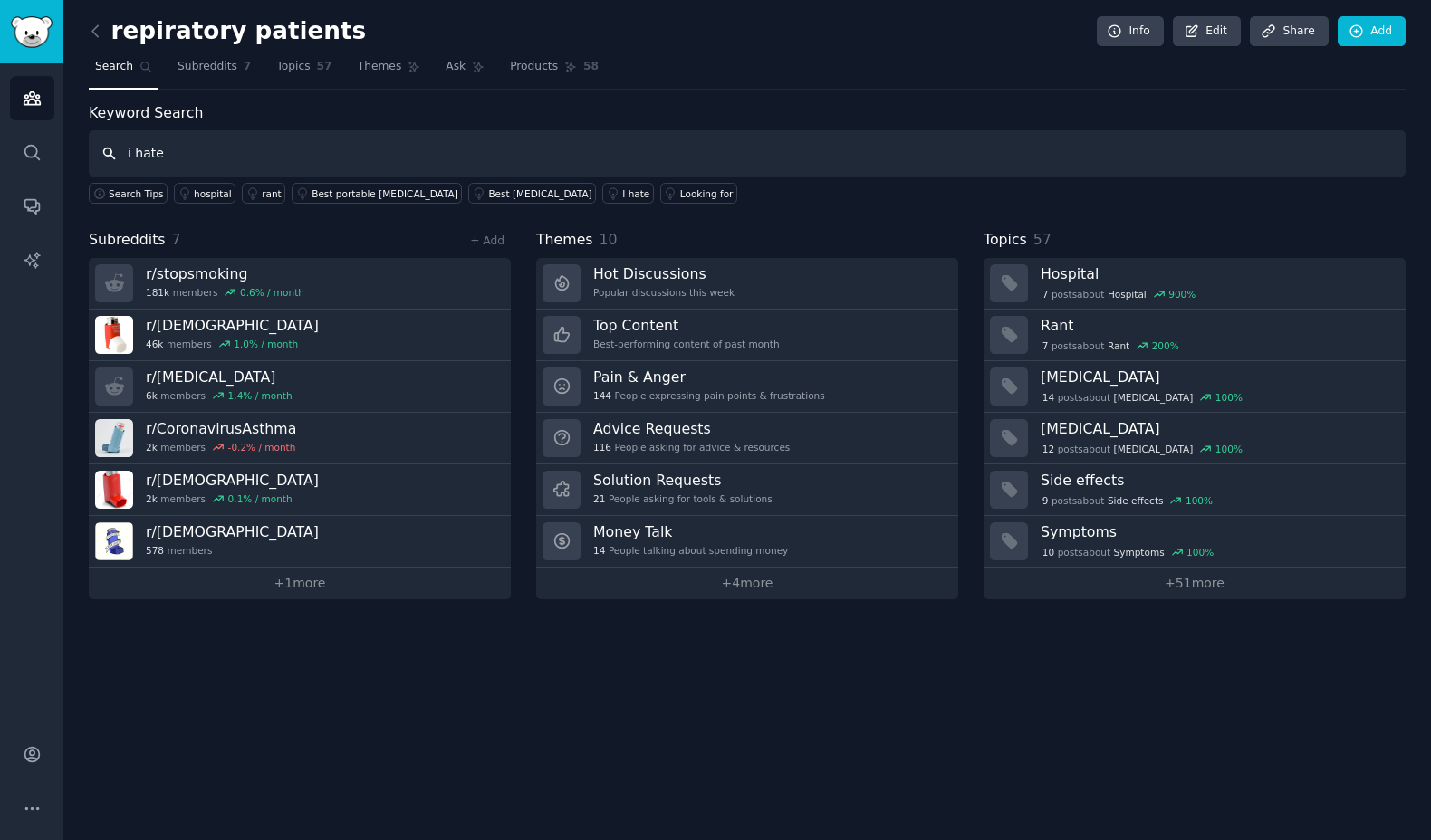
type input "i hate"
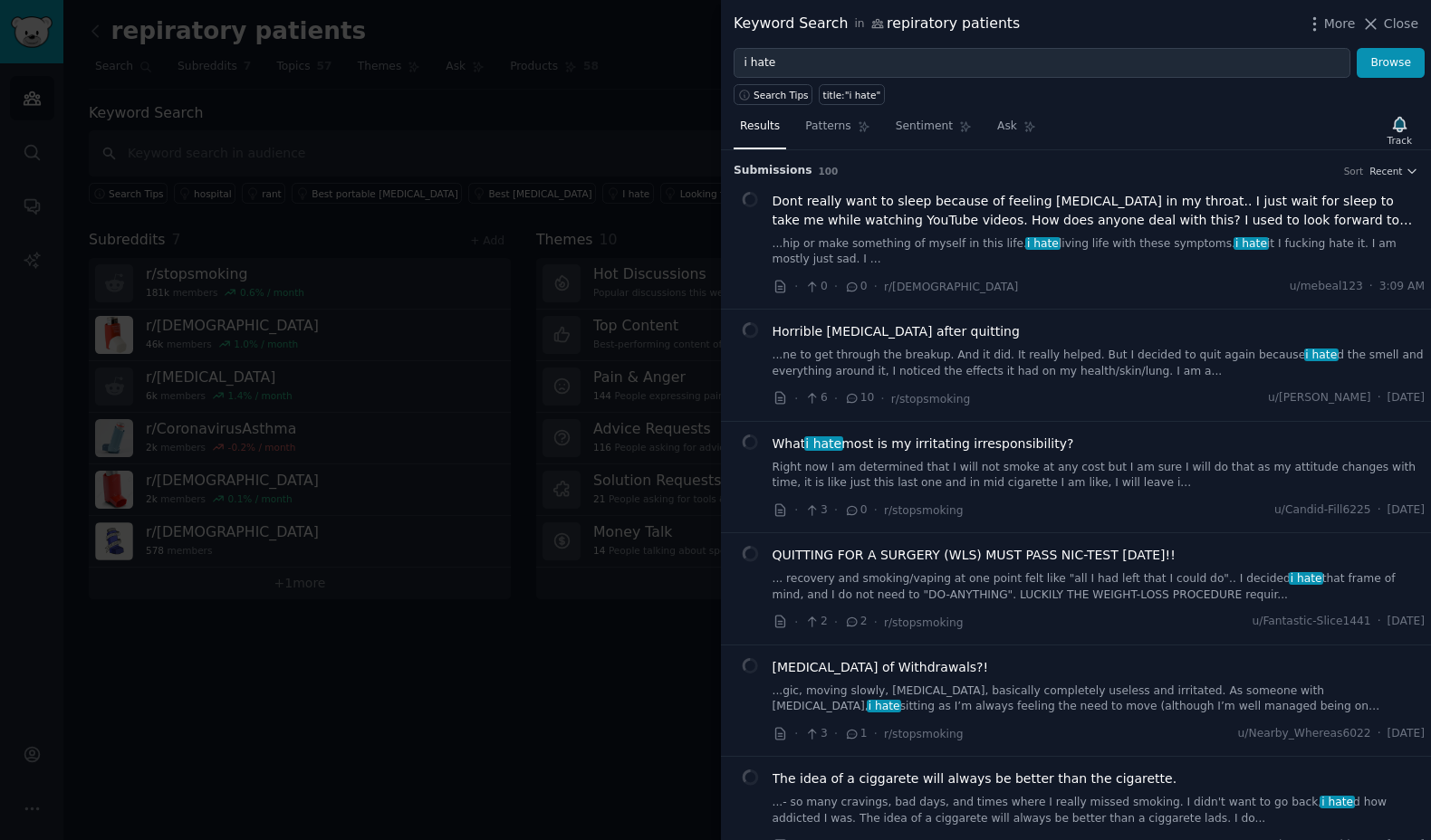
click at [943, 208] on span "Dont really want to sleep because of feeling [MEDICAL_DATA] in my throat.. I ju…" at bounding box center [1098, 210] width 653 height 38
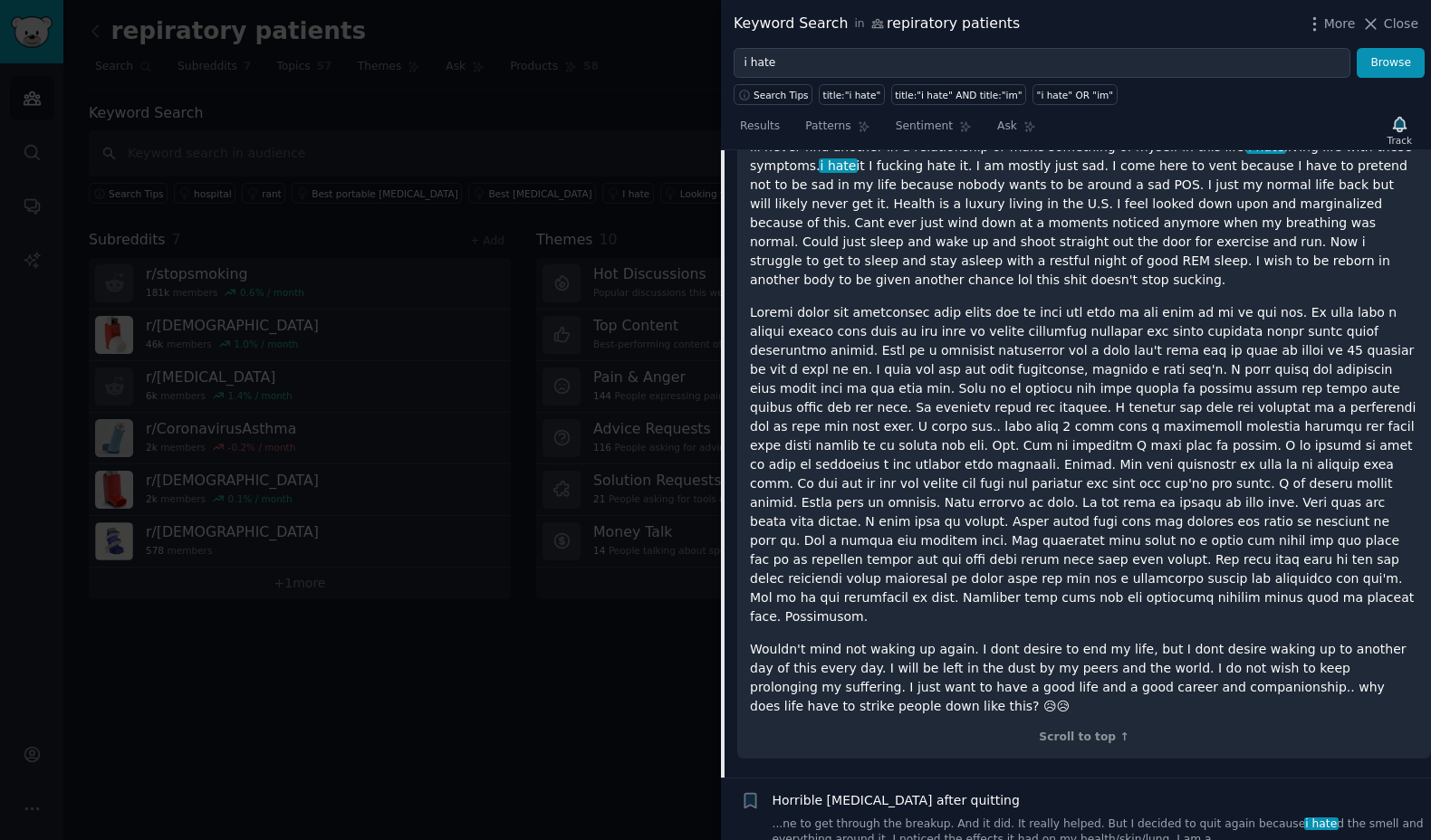
scroll to position [198, 0]
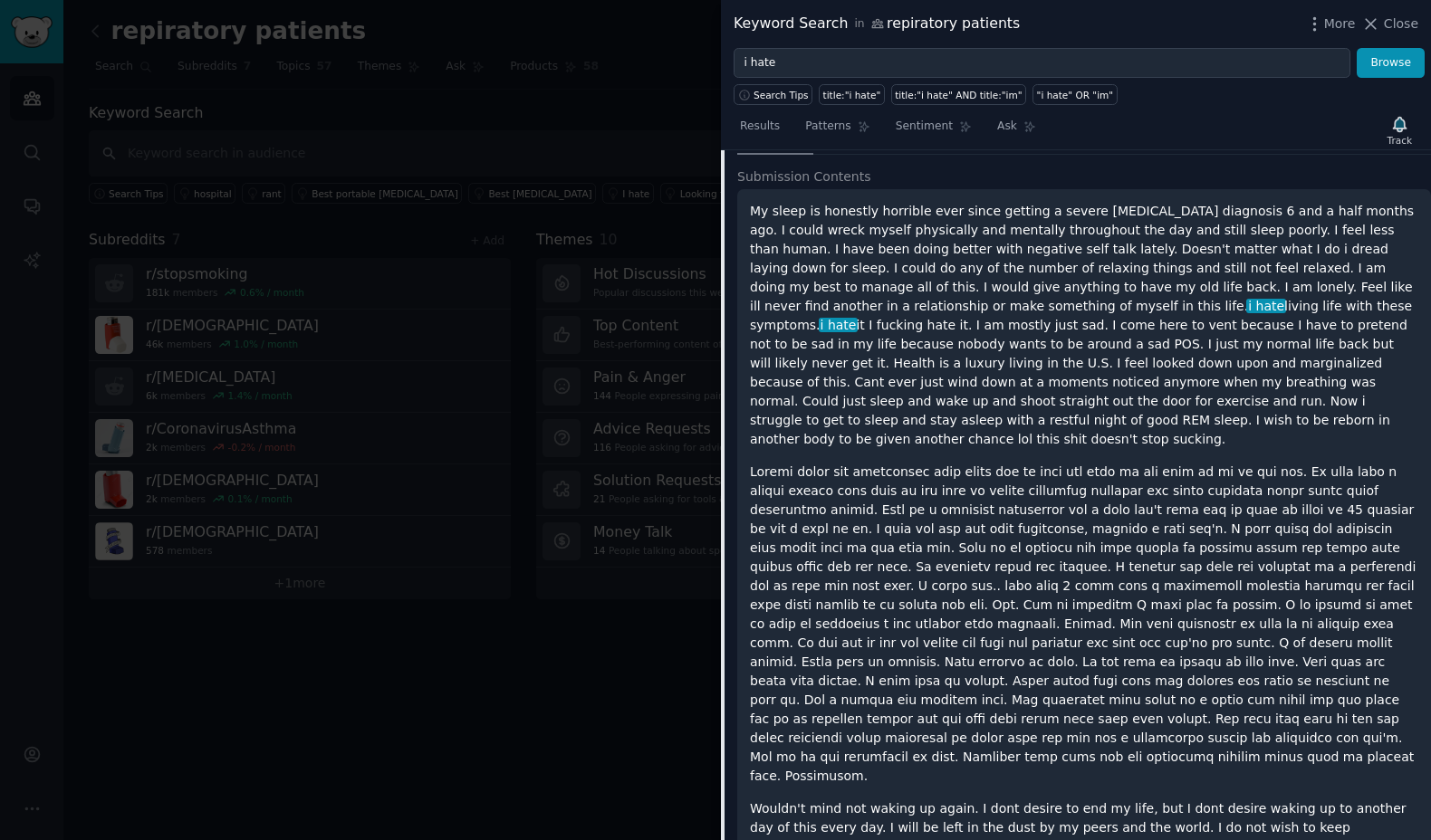
click at [419, 720] on div at bounding box center [716, 420] width 1431 height 840
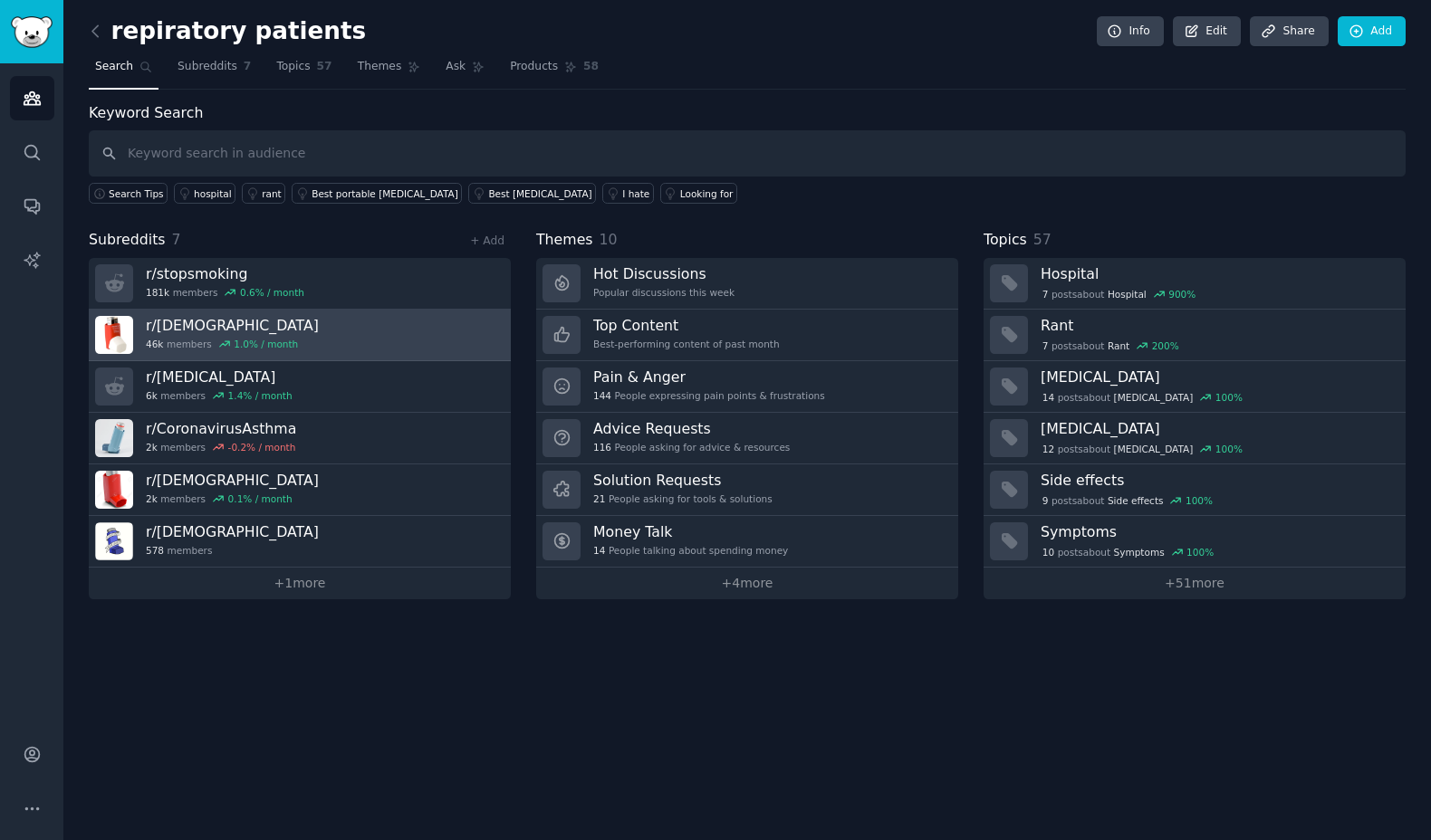
click at [288, 329] on h3 "r/ [DEMOGRAPHIC_DATA]" at bounding box center [232, 325] width 173 height 19
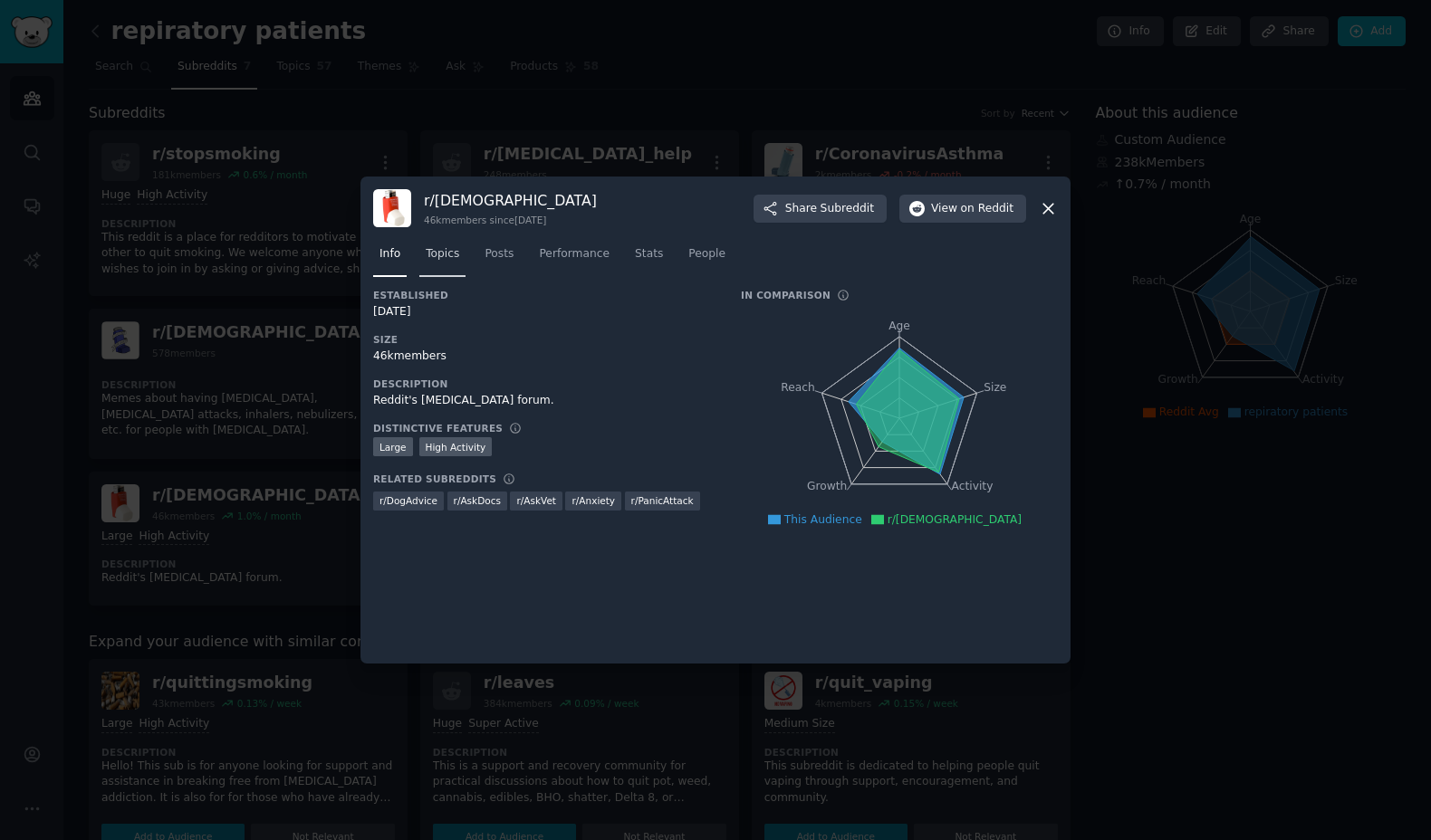
click at [448, 262] on span "Topics" at bounding box center [442, 254] width 33 height 17
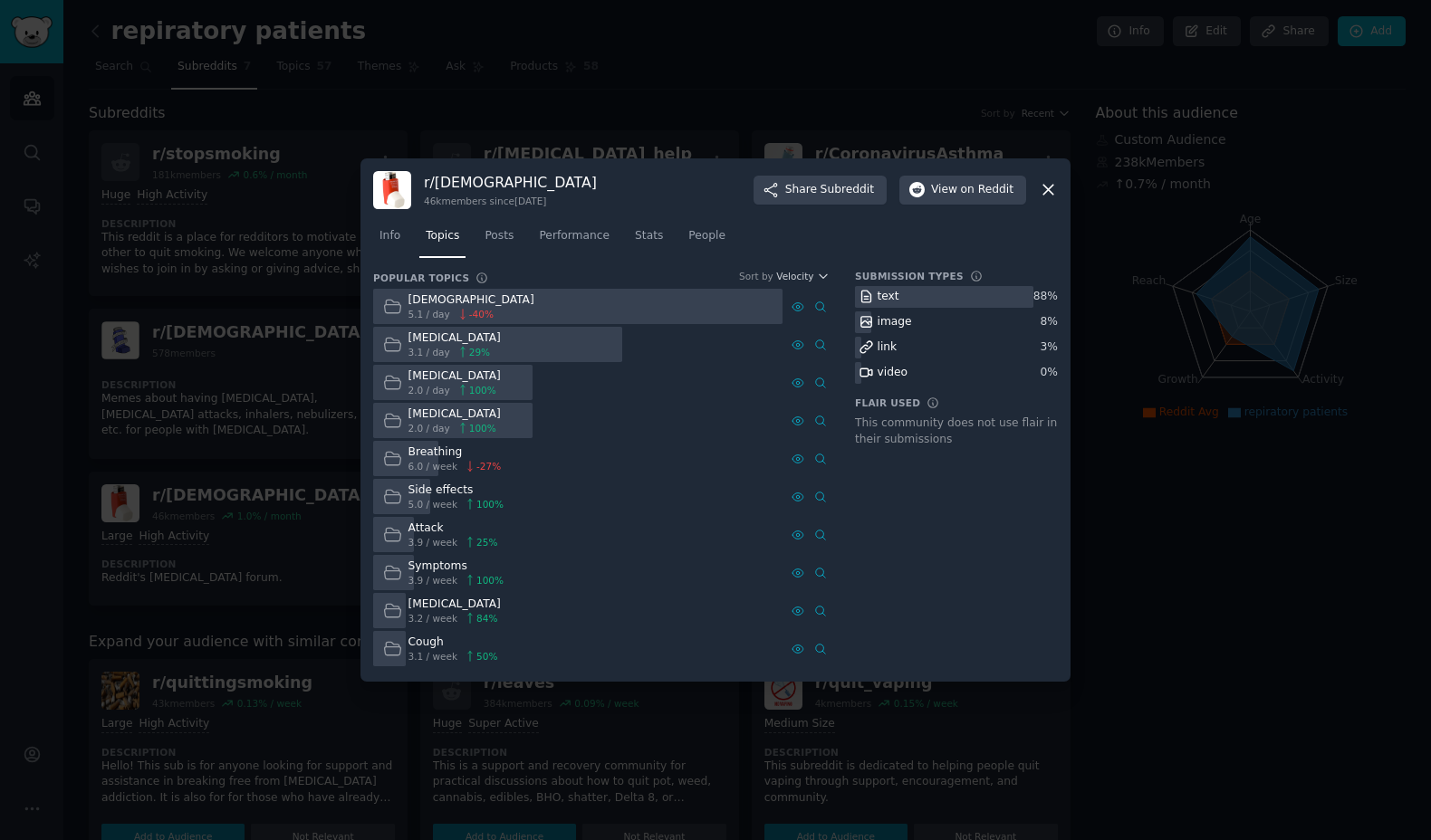
click at [504, 334] on div at bounding box center [497, 344] width 249 height 35
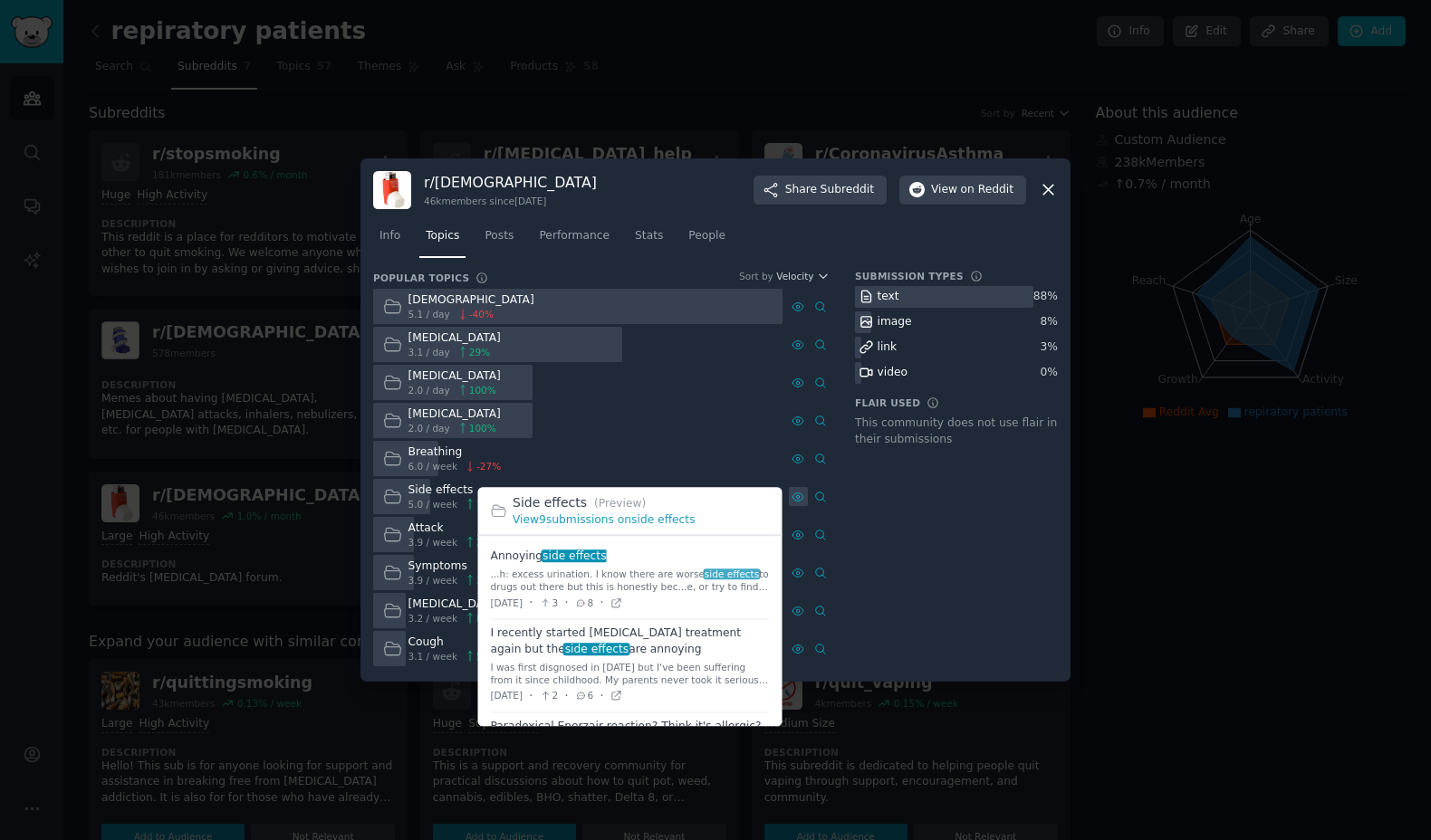
click at [795, 494] on icon at bounding box center [797, 497] width 13 height 13
click at [527, 551] on span at bounding box center [630, 580] width 279 height 76
click at [569, 523] on link "View 9 submissions on side effects" at bounding box center [604, 519] width 183 height 13
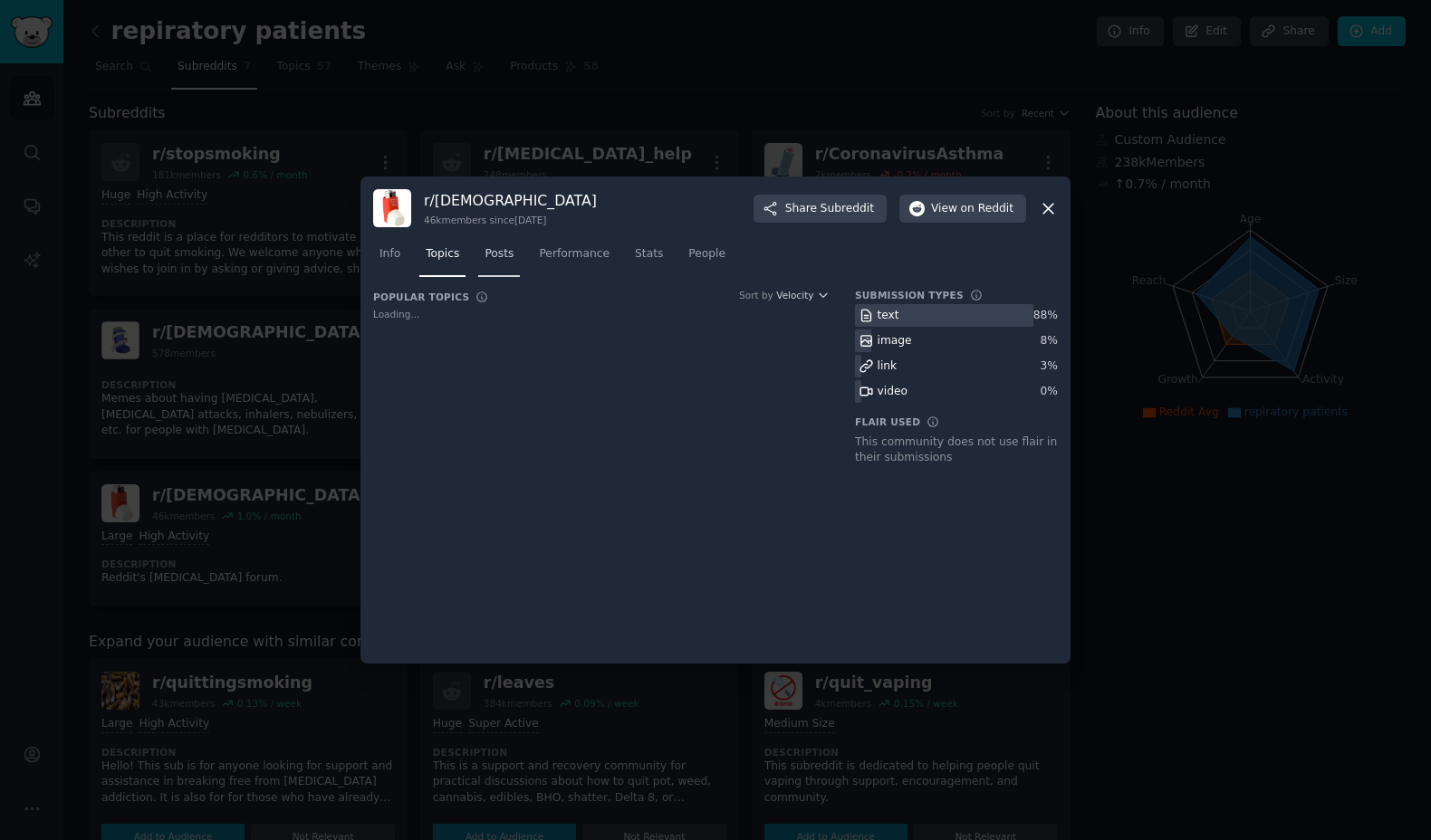
click at [483, 255] on link "Posts" at bounding box center [499, 259] width 41 height 37
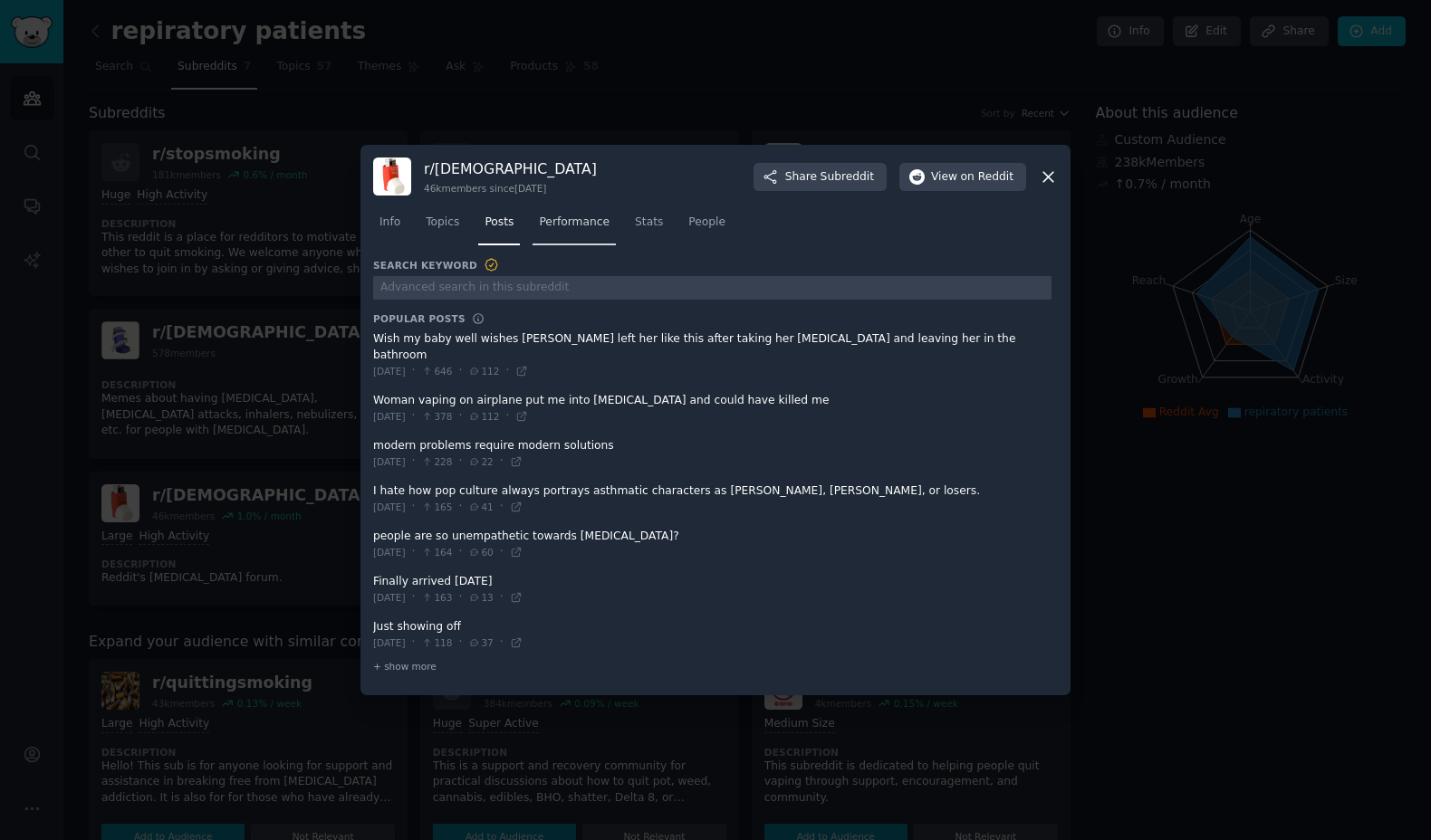
click at [581, 241] on link "Performance" at bounding box center [574, 227] width 84 height 37
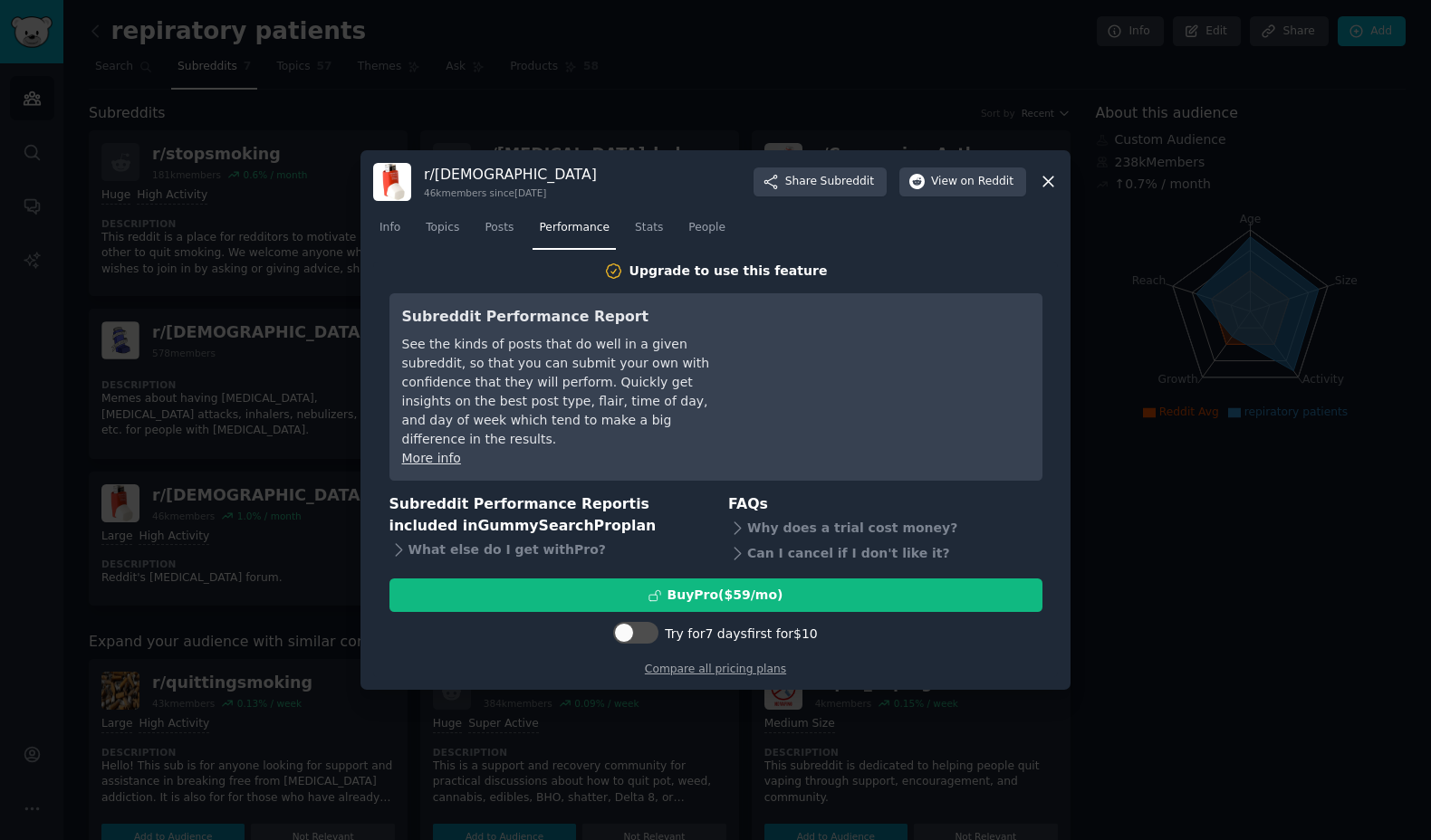
click at [668, 246] on nav "Info Topics Posts Performance Stats People" at bounding box center [716, 232] width 685 height 37
click at [660, 236] on span "Stats" at bounding box center [649, 228] width 29 height 17
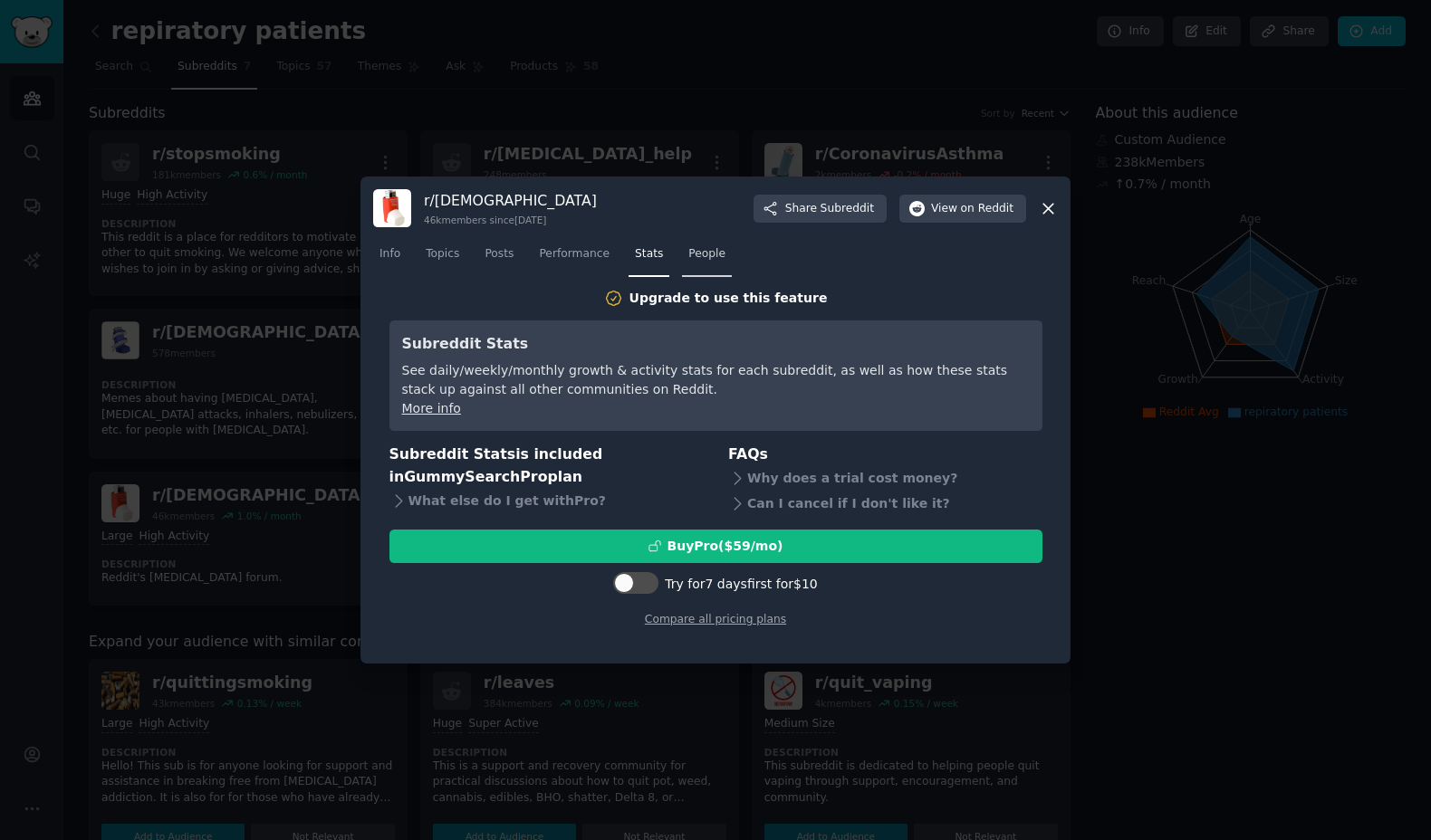
click at [706, 255] on span "People" at bounding box center [707, 254] width 37 height 17
click at [651, 258] on span "Stats" at bounding box center [649, 254] width 29 height 17
click at [709, 617] on link "Compare all pricing plans" at bounding box center [716, 619] width 142 height 13
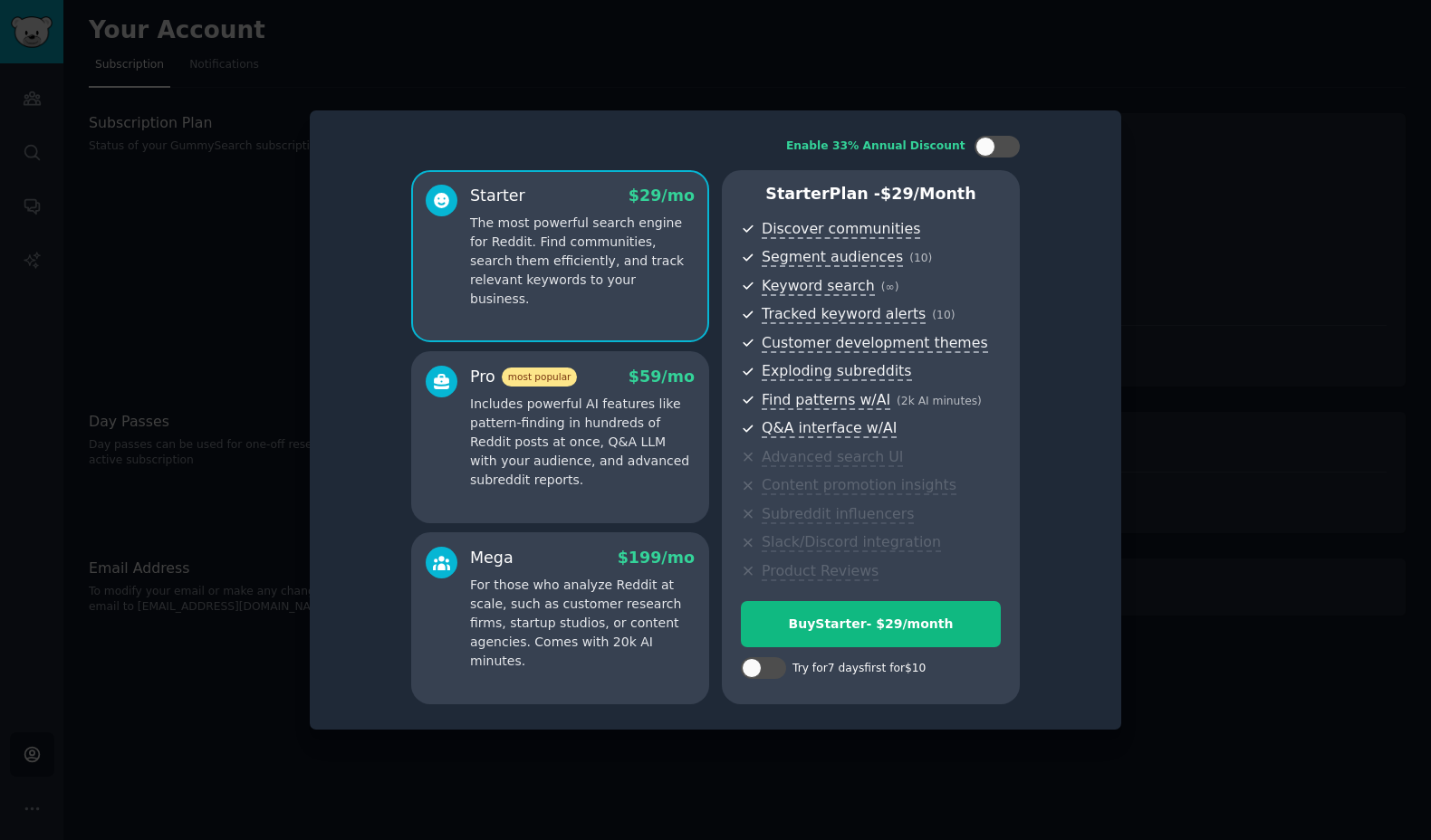
click at [564, 635] on p "For those who analyze Reddit at scale, such as customer research firms, startup…" at bounding box center [583, 623] width 224 height 95
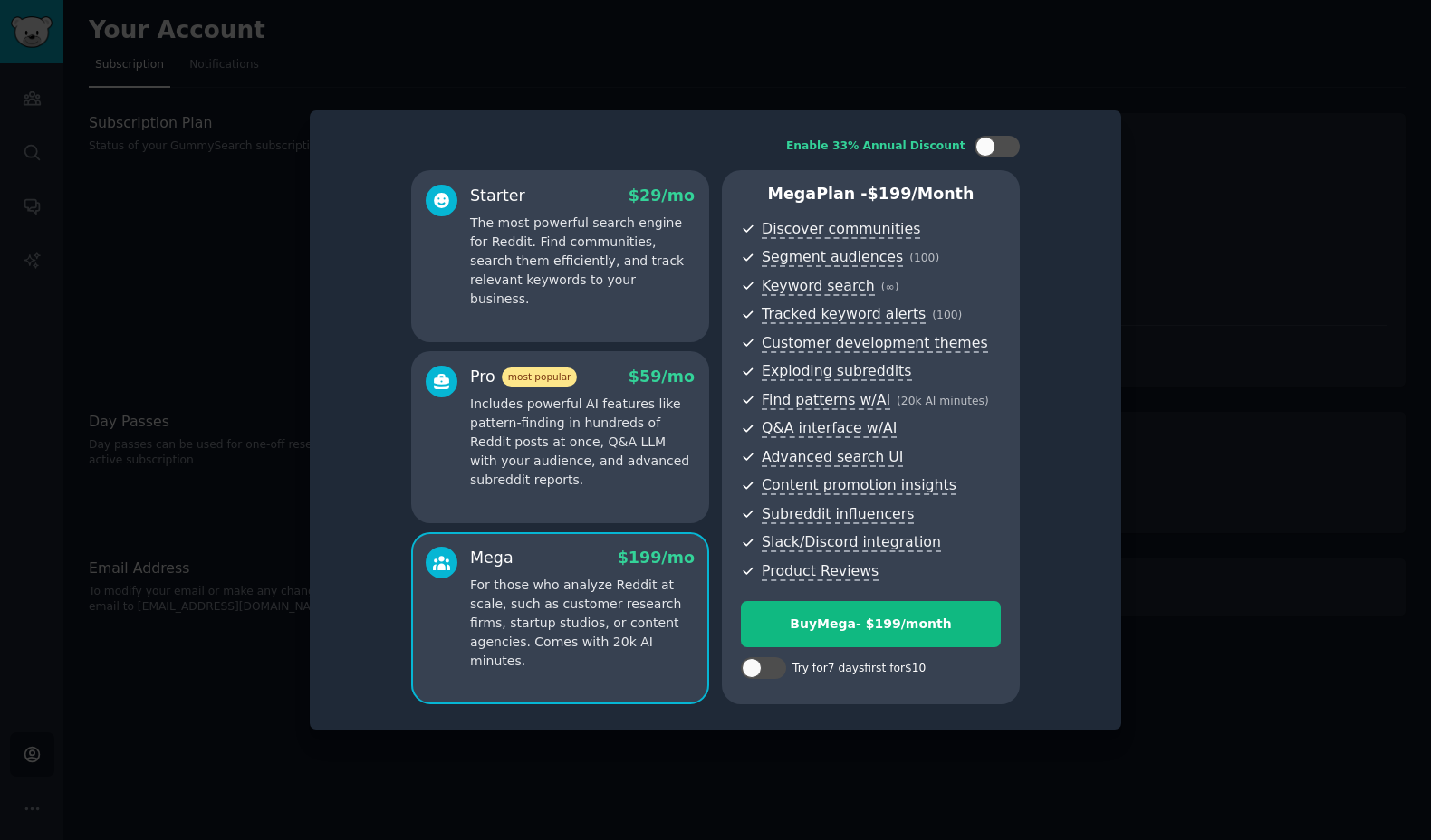
click at [575, 488] on p "Includes powerful AI features like pattern-finding in hundreds of Reddit posts …" at bounding box center [583, 442] width 224 height 95
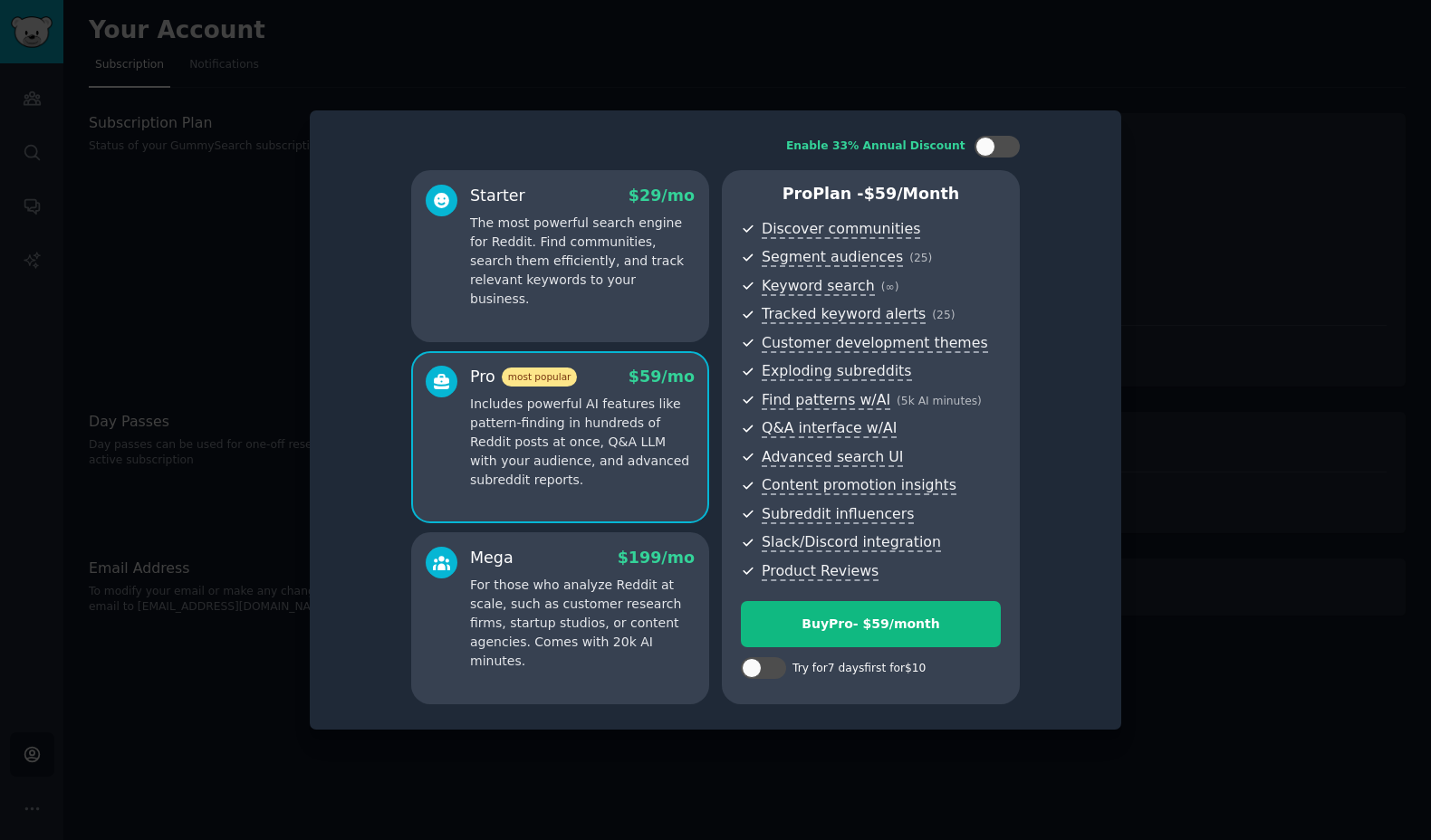
click at [571, 277] on p "The most powerful search engine for Reddit. Find communities, search them effic…" at bounding box center [583, 261] width 224 height 95
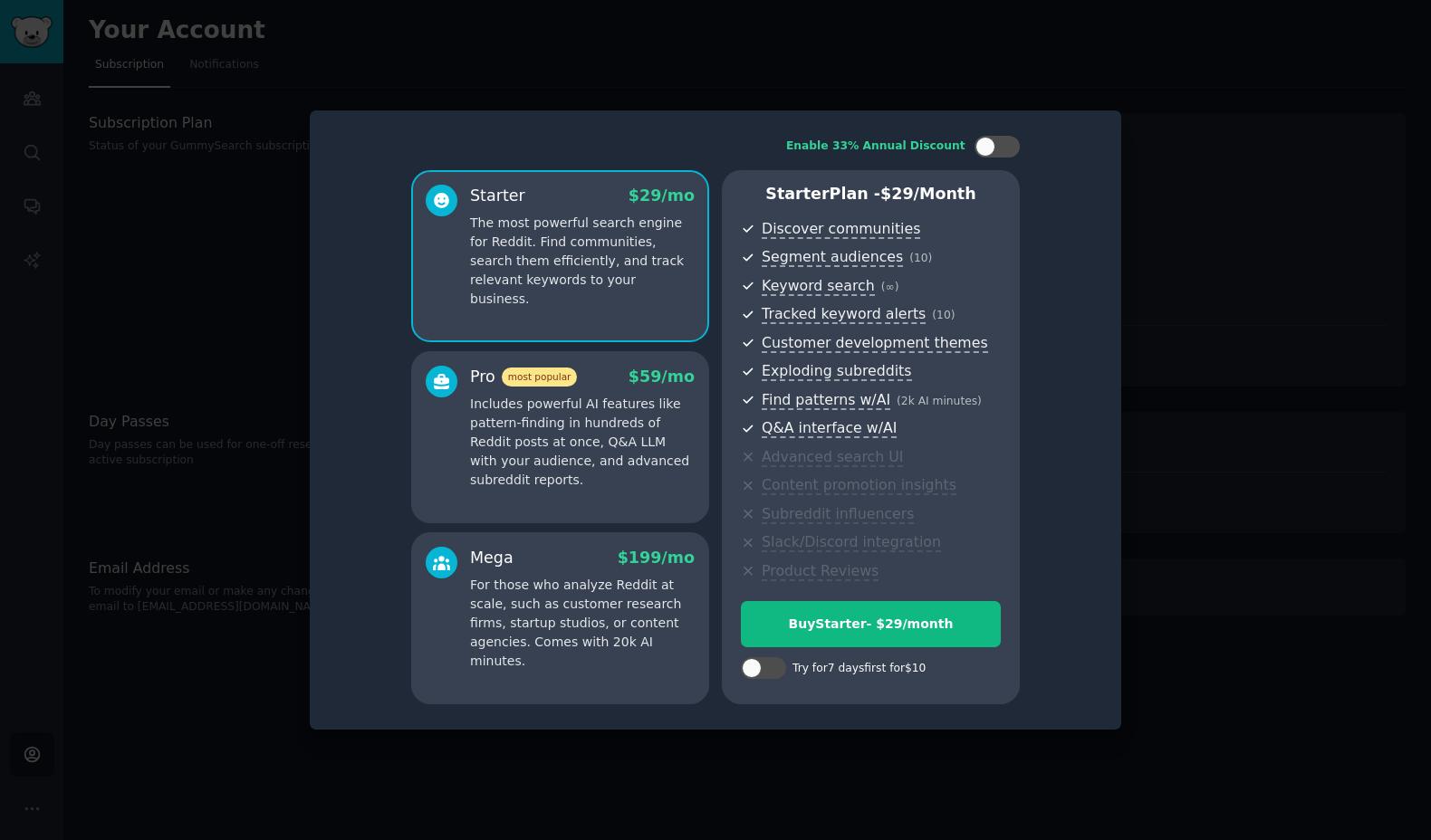
click at [554, 496] on div "Pro most popular $ 59 /mo Includes powerful AI features like pattern-finding in…" at bounding box center [560, 437] width 298 height 172
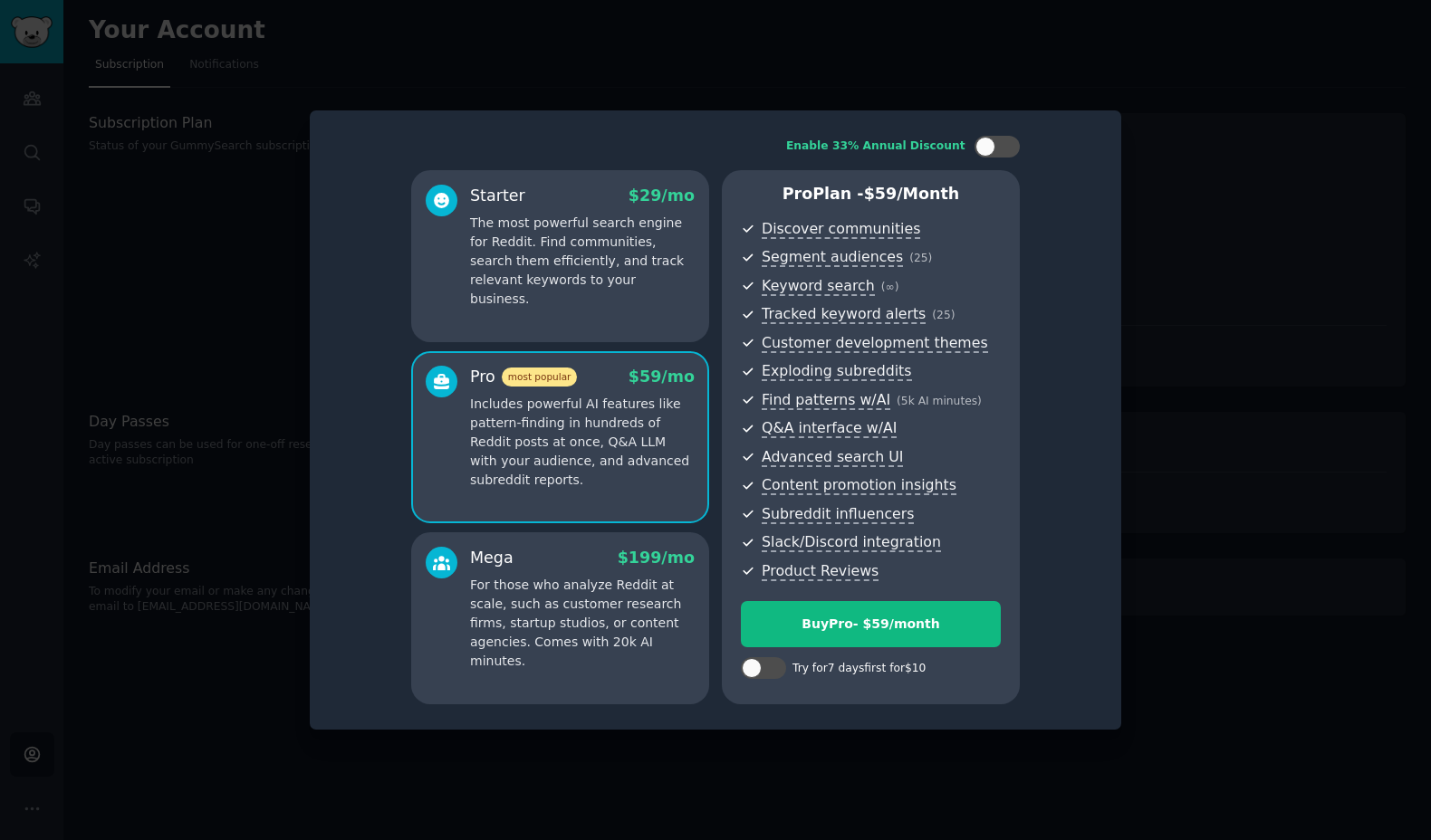
click at [553, 608] on p "For those who analyze Reddit at scale, such as customer research firms, startup…" at bounding box center [583, 623] width 224 height 95
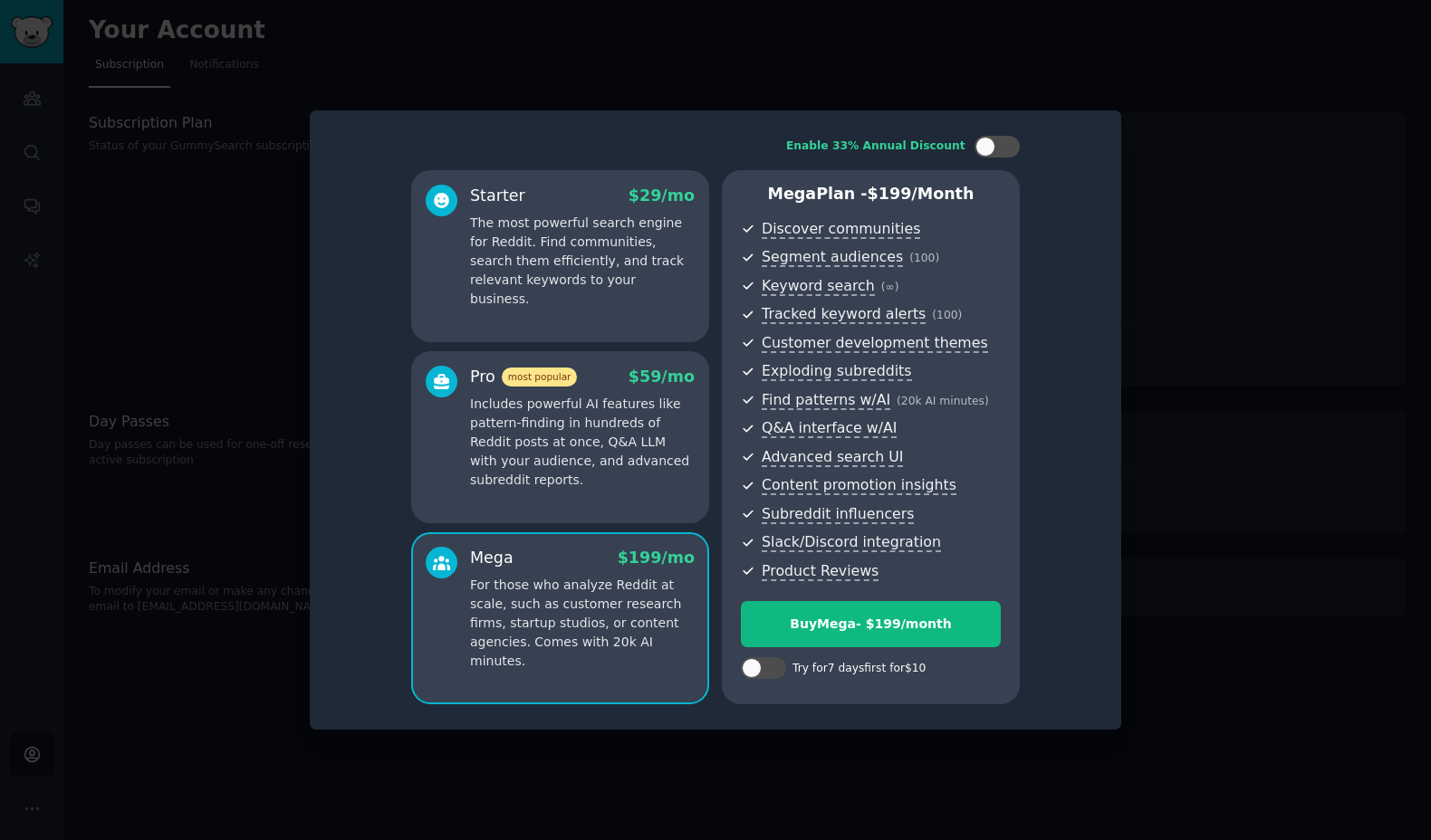
click at [558, 469] on p "Includes powerful AI features like pattern-finding in hundreds of Reddit posts …" at bounding box center [583, 442] width 224 height 95
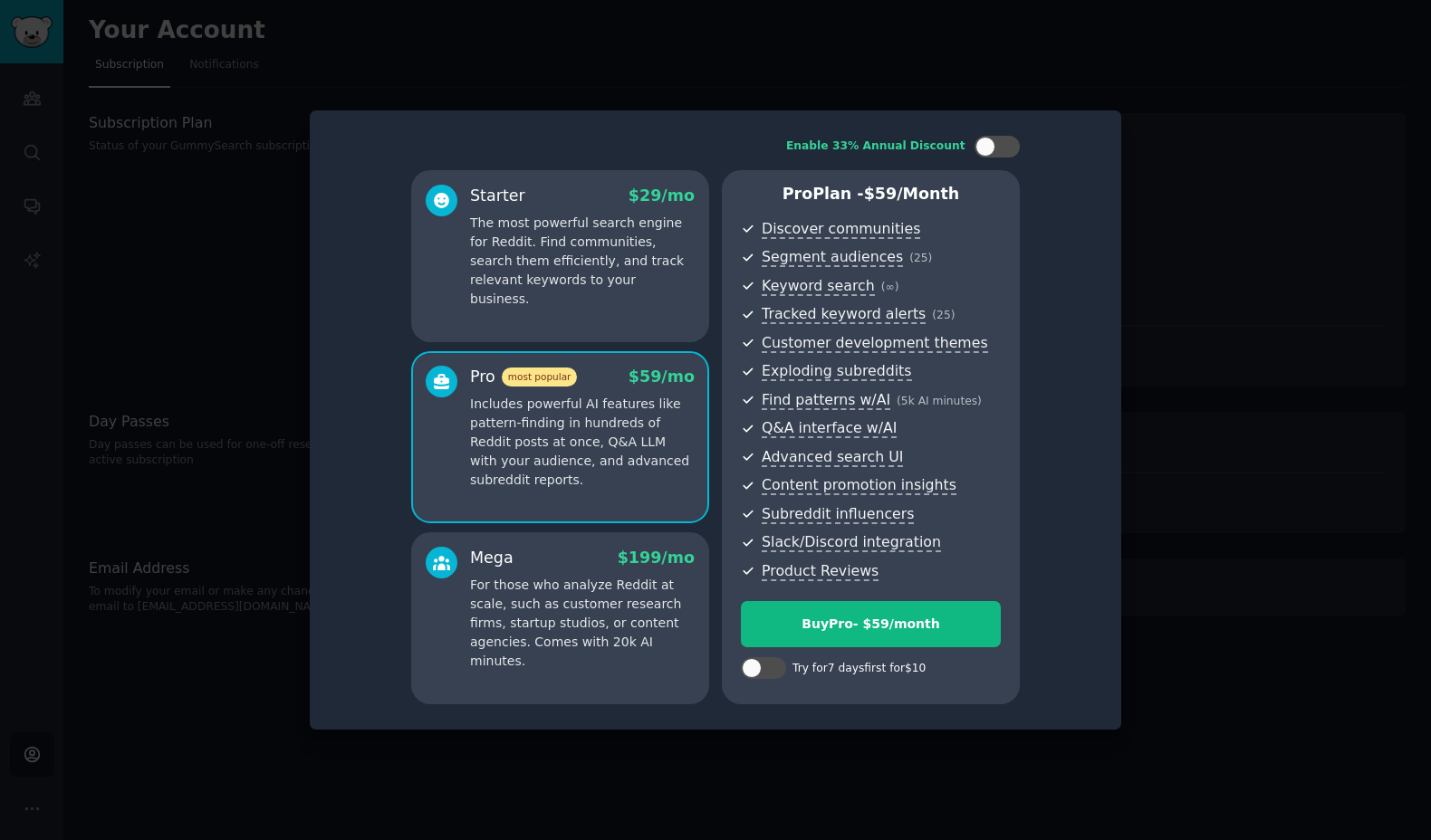
click at [561, 605] on p "For those who analyze Reddit at scale, such as customer research firms, startup…" at bounding box center [583, 623] width 224 height 95
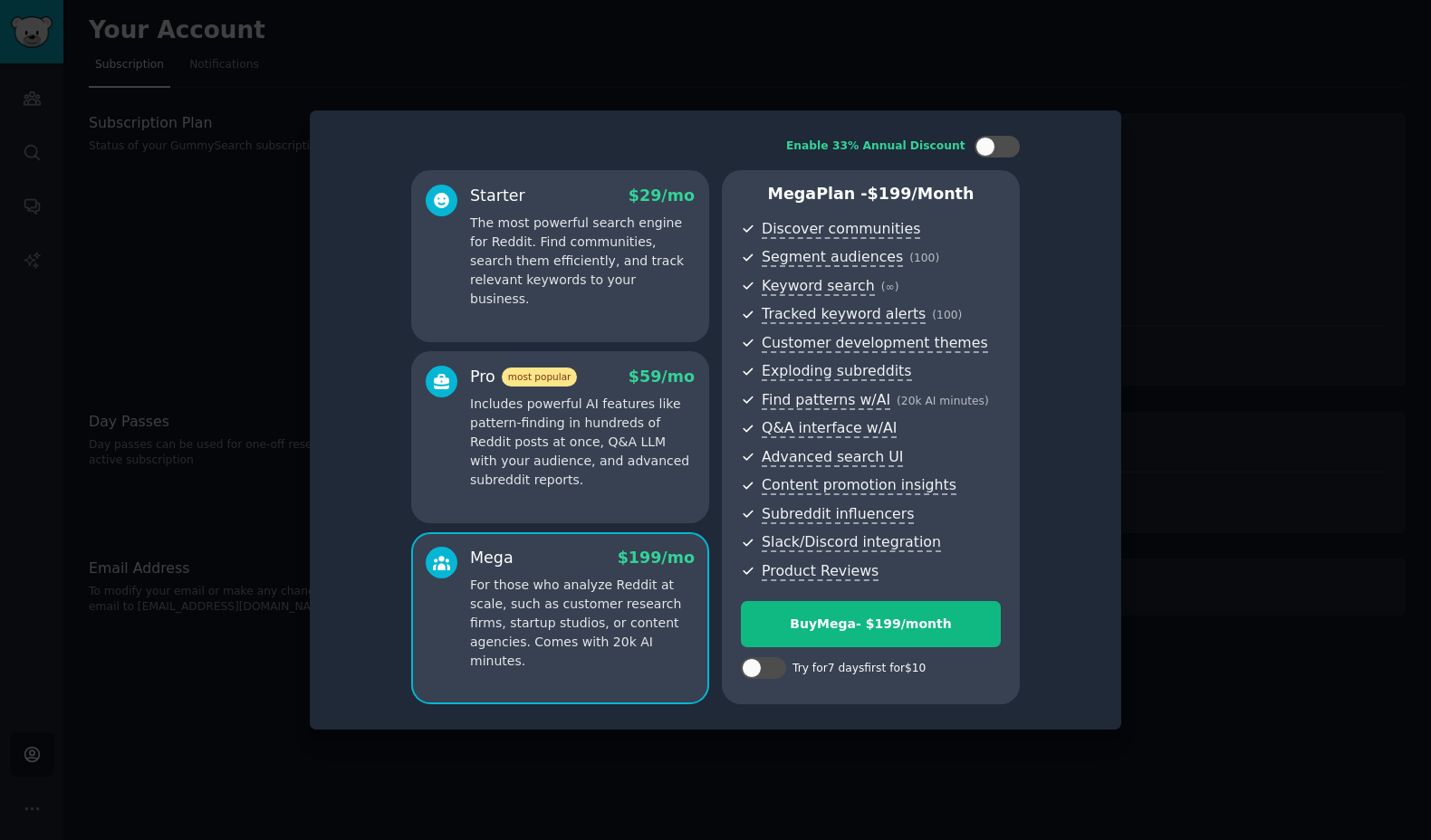
click at [561, 451] on p "Includes powerful AI features like pattern-finding in hundreds of Reddit posts …" at bounding box center [583, 442] width 224 height 95
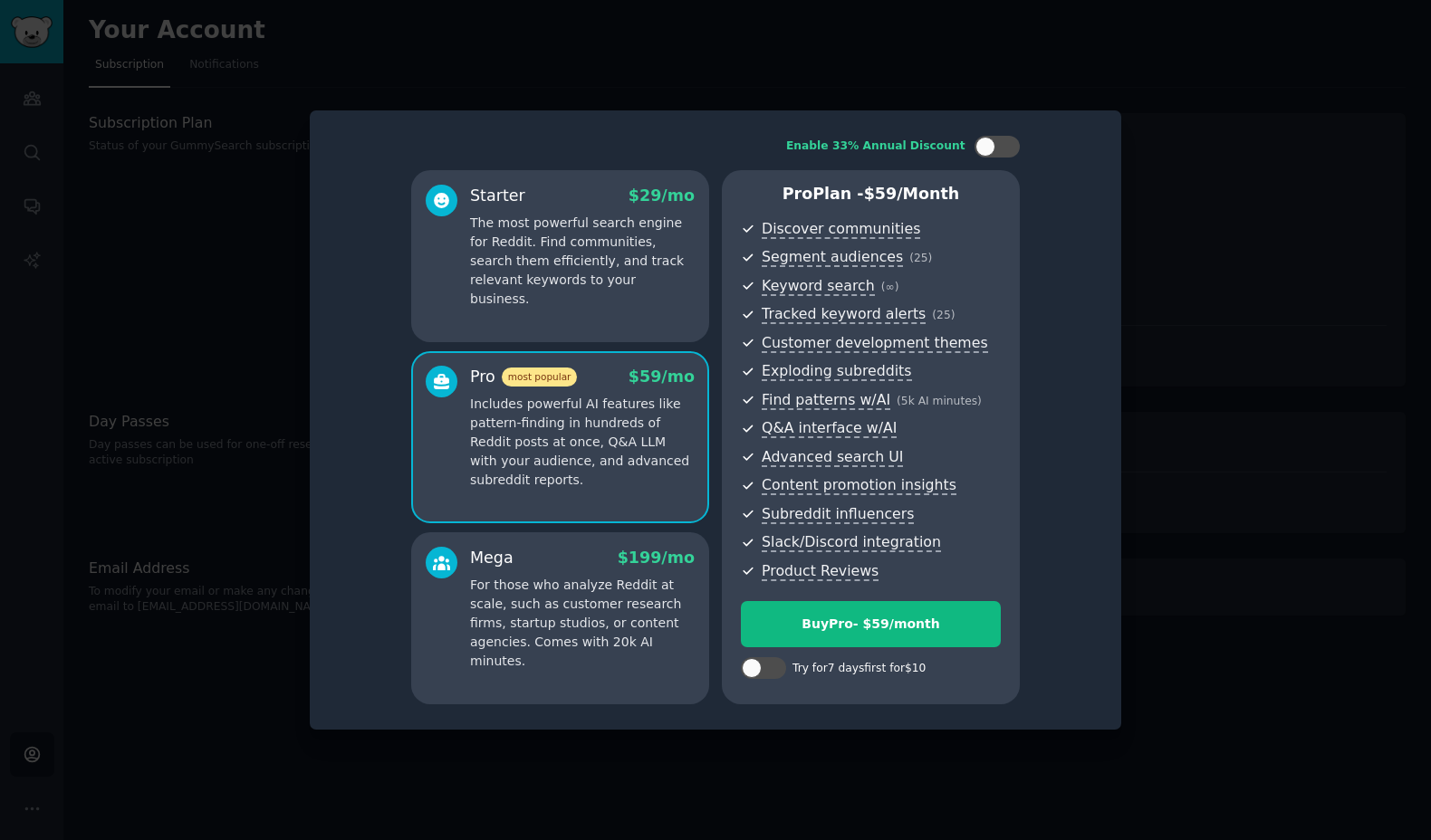
click at [564, 560] on div "Mega $ 199 /mo" at bounding box center [583, 558] width 224 height 23
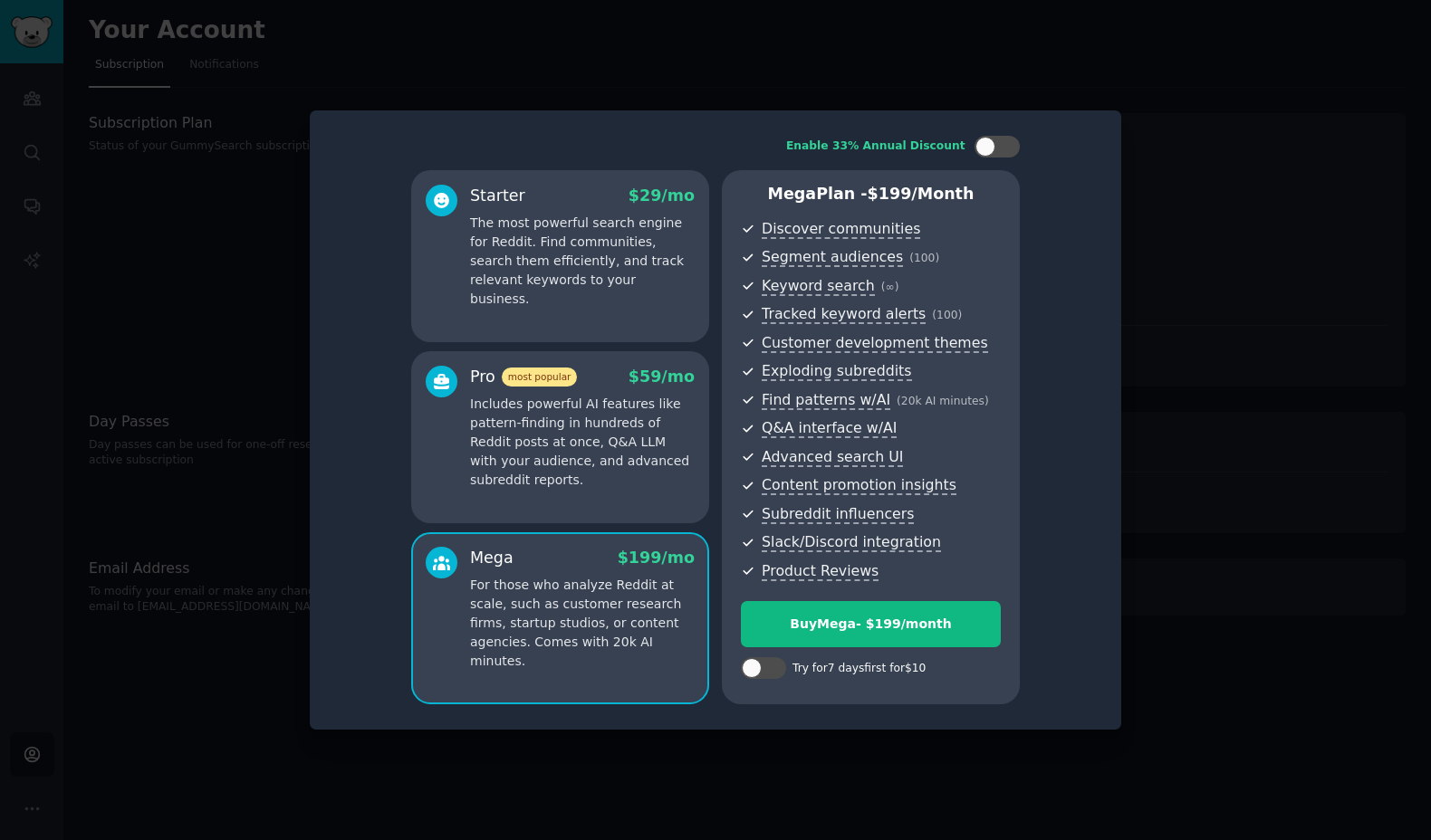
click at [567, 450] on p "Includes powerful AI features like pattern-finding in hundreds of Reddit posts …" at bounding box center [583, 442] width 224 height 95
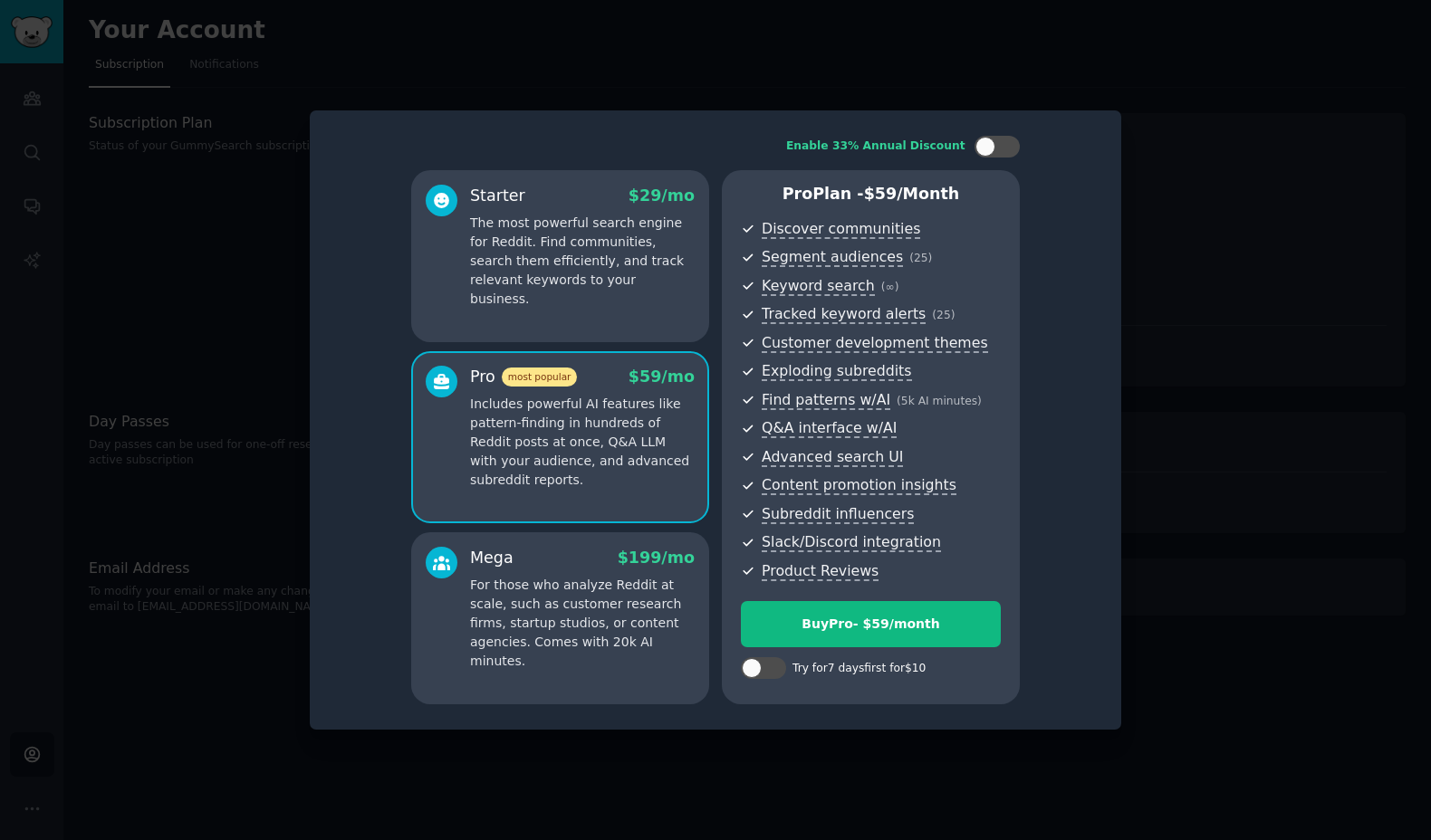
click at [565, 553] on div "Mega $ 199 /mo" at bounding box center [583, 558] width 224 height 23
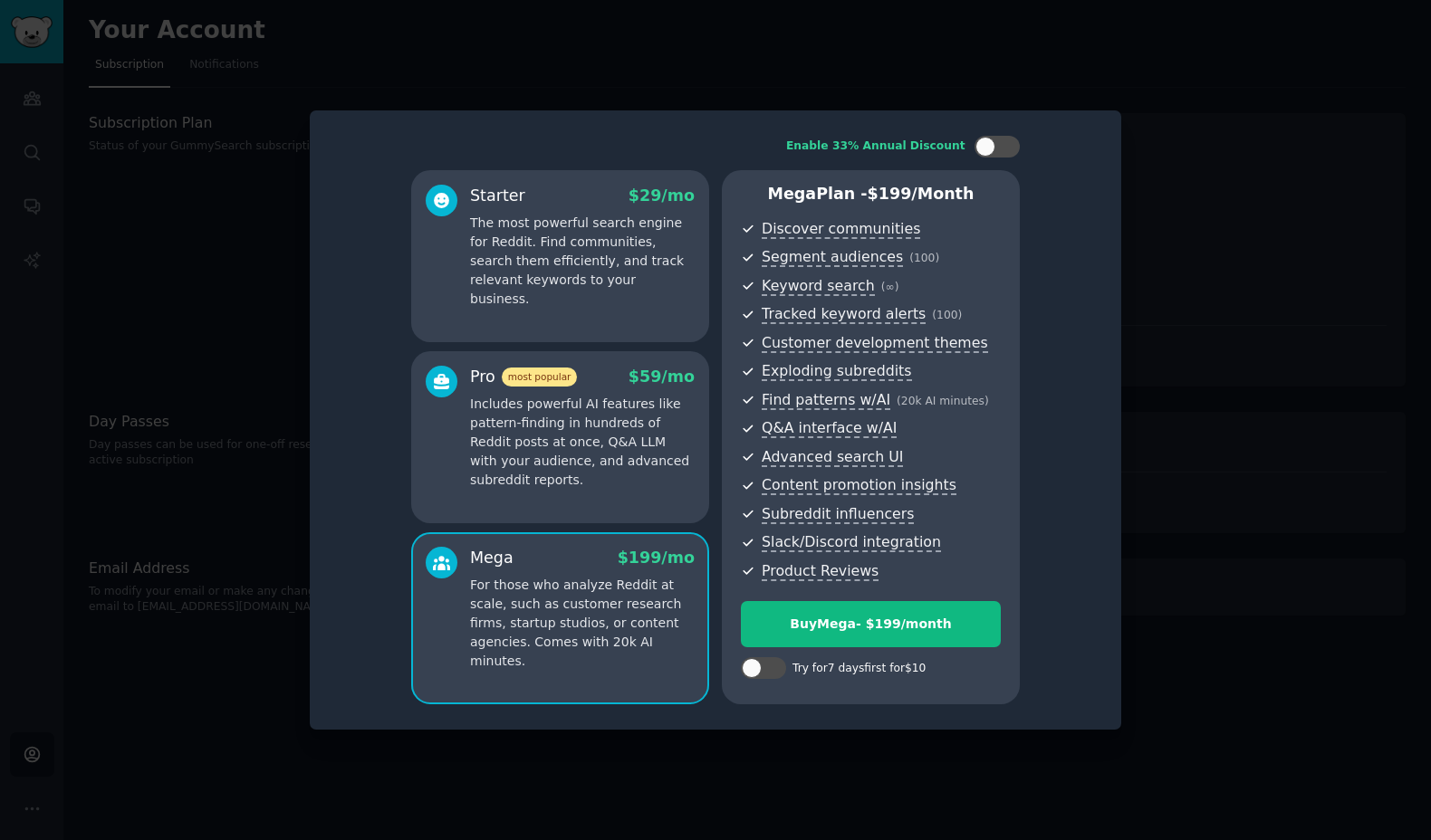
click at [564, 470] on p "Includes powerful AI features like pattern-finding in hundreds of Reddit posts …" at bounding box center [583, 442] width 224 height 95
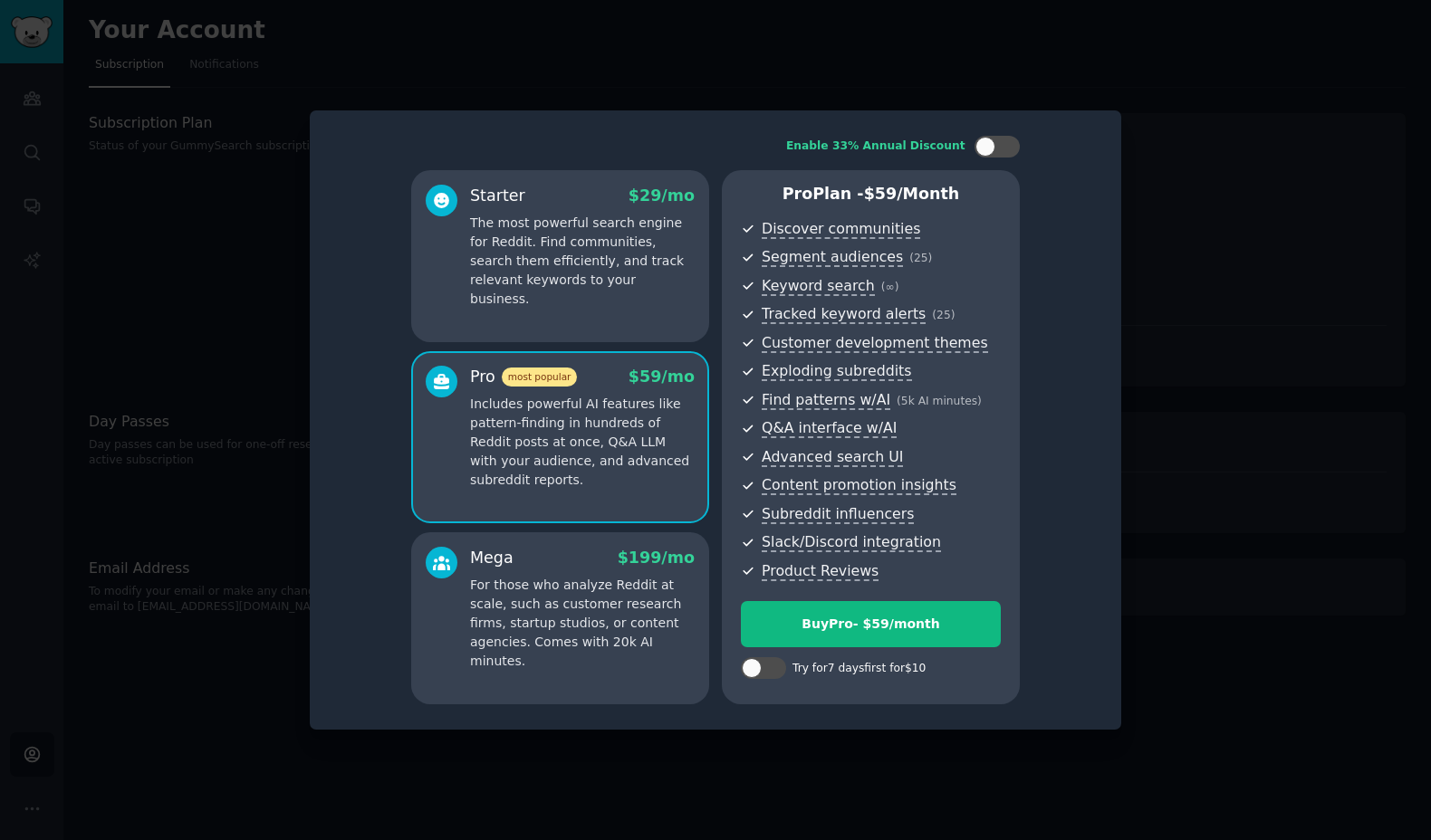
click at [567, 594] on p "For those who analyze Reddit at scale, such as customer research firms, startup…" at bounding box center [583, 623] width 224 height 95
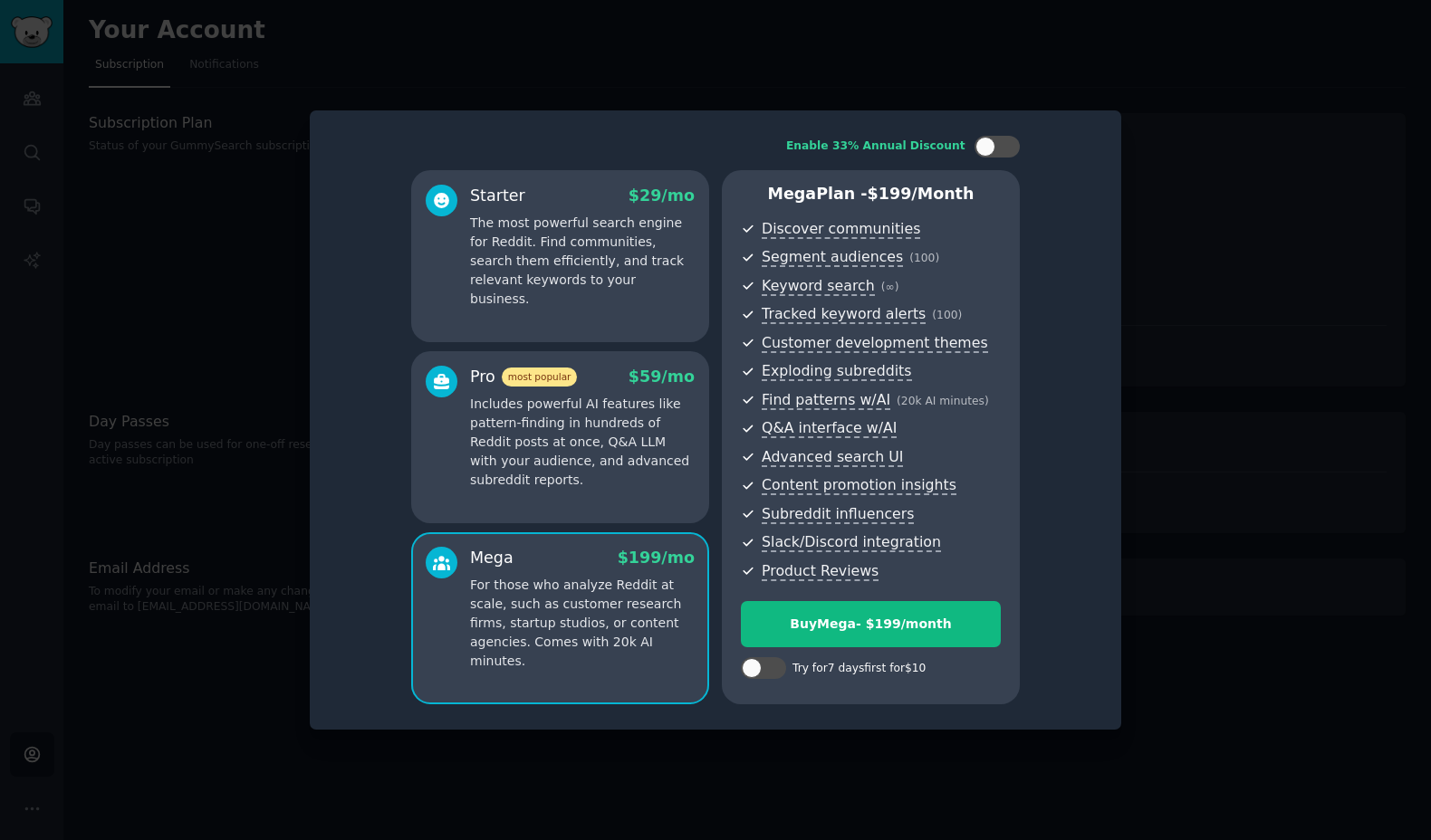
click at [573, 478] on p "Includes powerful AI features like pattern-finding in hundreds of Reddit posts …" at bounding box center [583, 442] width 224 height 95
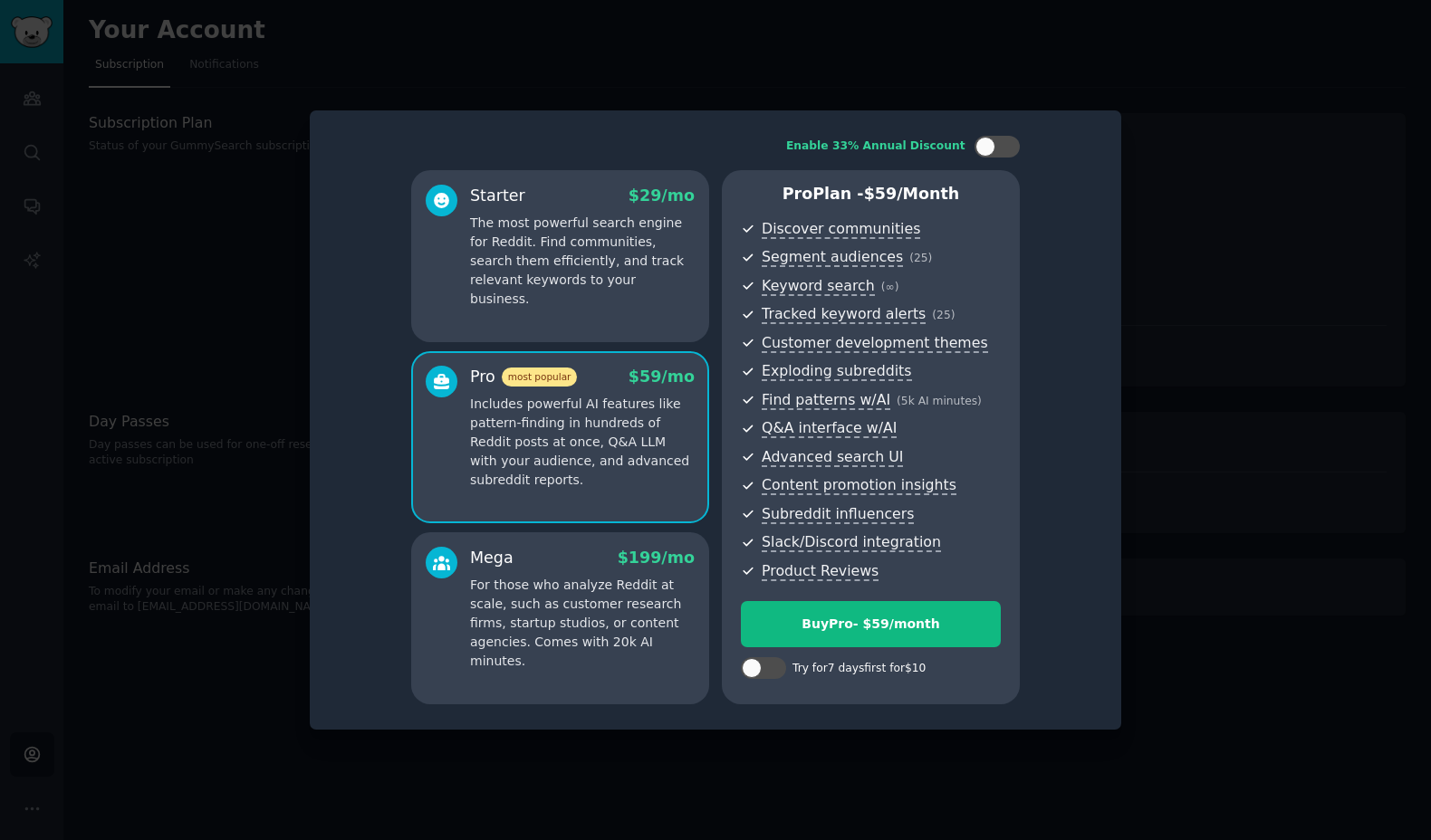
click at [573, 589] on p "For those who analyze Reddit at scale, such as customer research firms, startup…" at bounding box center [583, 623] width 224 height 95
